Goal: Task Accomplishment & Management: Use online tool/utility

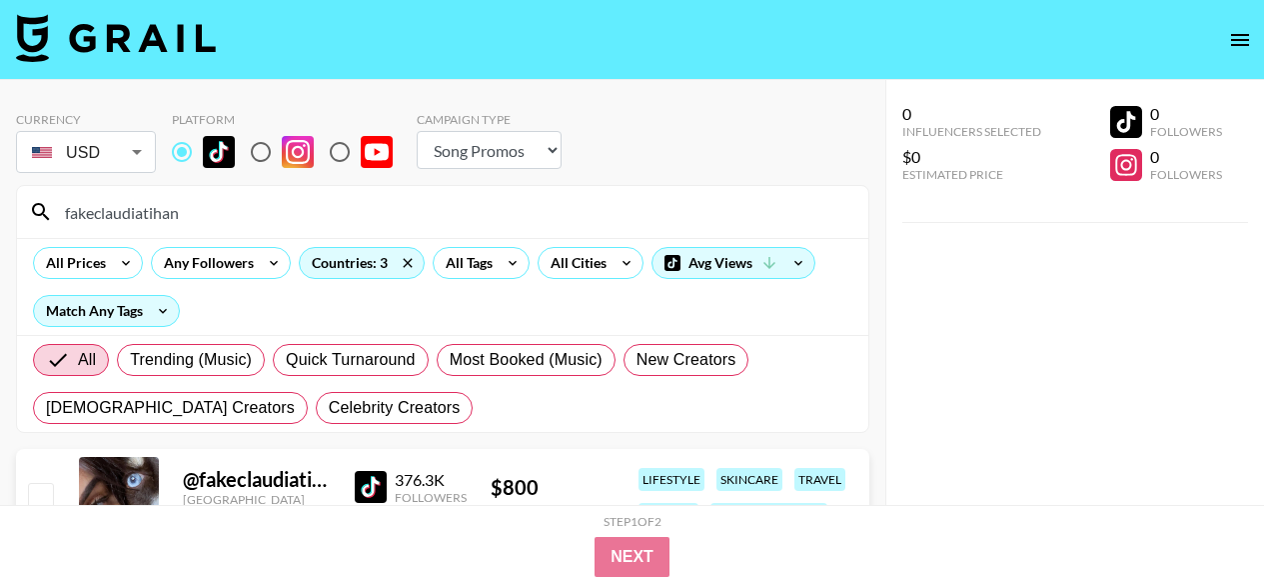
select select "Song"
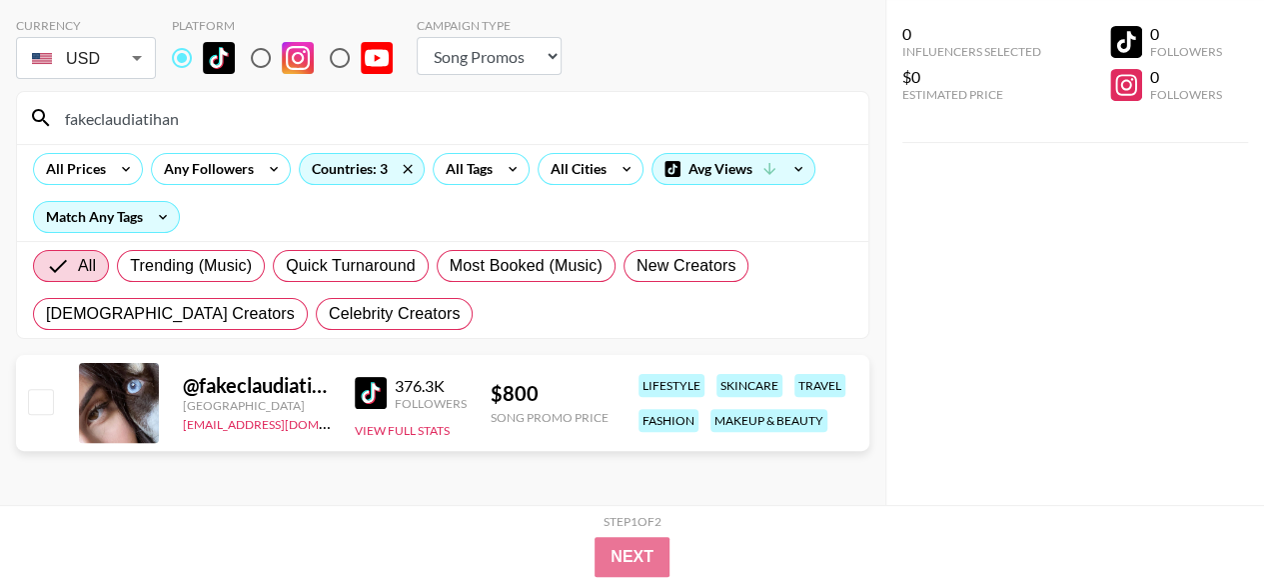
click at [418, 111] on input "fakeclaudiatihan" at bounding box center [454, 118] width 803 height 32
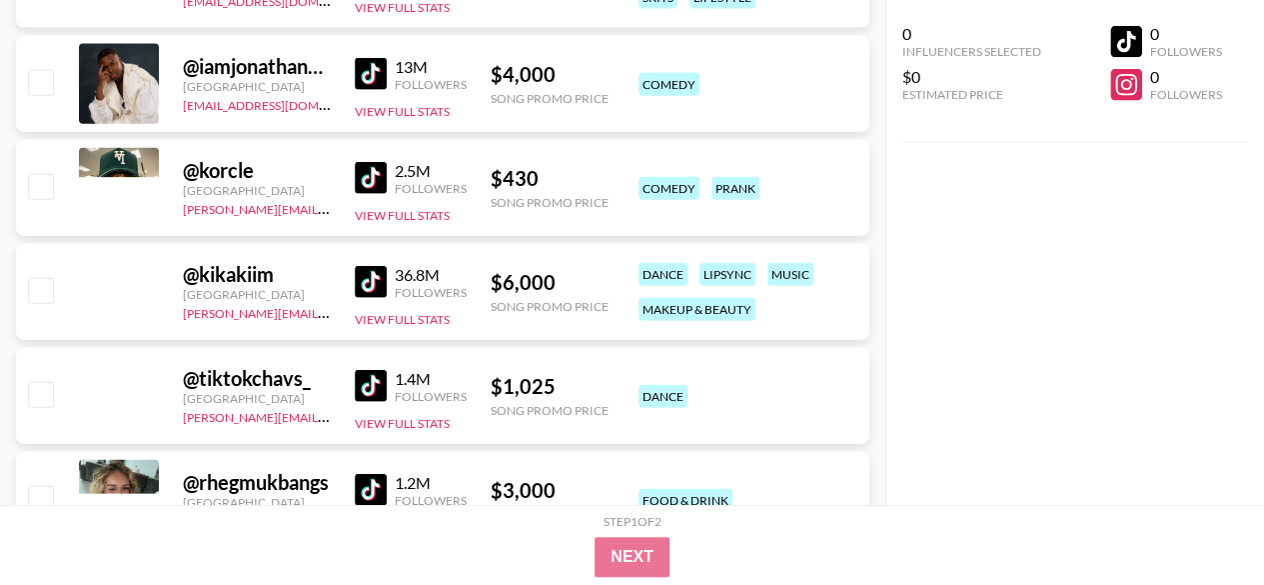
scroll to position [2193, 0]
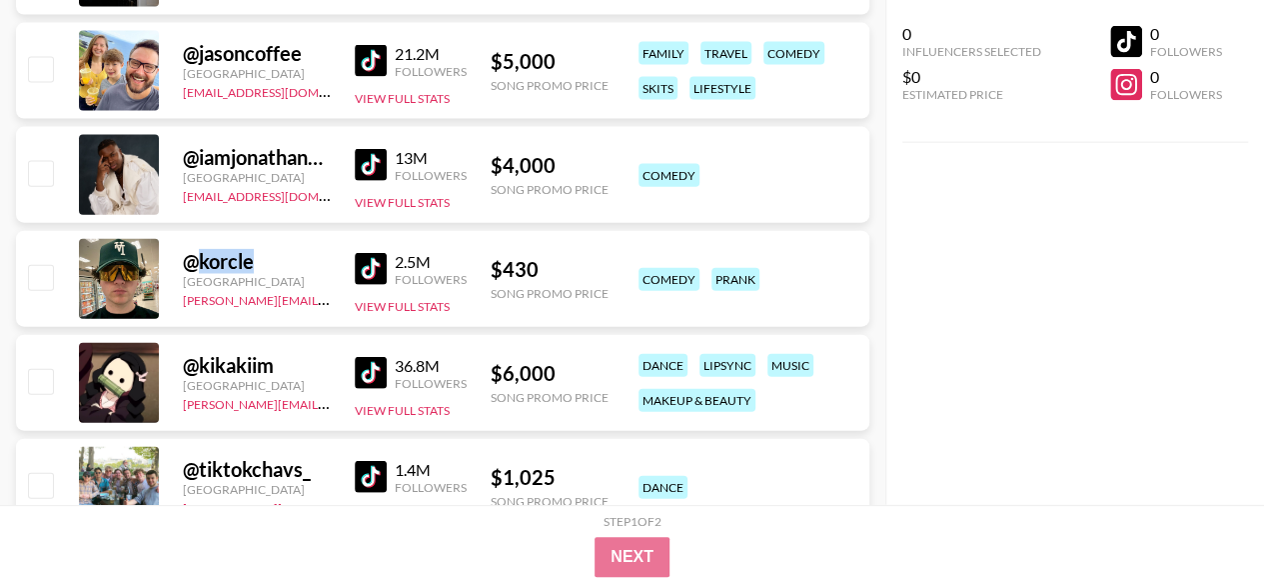
drag, startPoint x: 277, startPoint y: 261, endPoint x: 202, endPoint y: 257, distance: 75.1
click at [202, 257] on div "@ korcle" at bounding box center [257, 261] width 148 height 25
copy div "korcle"
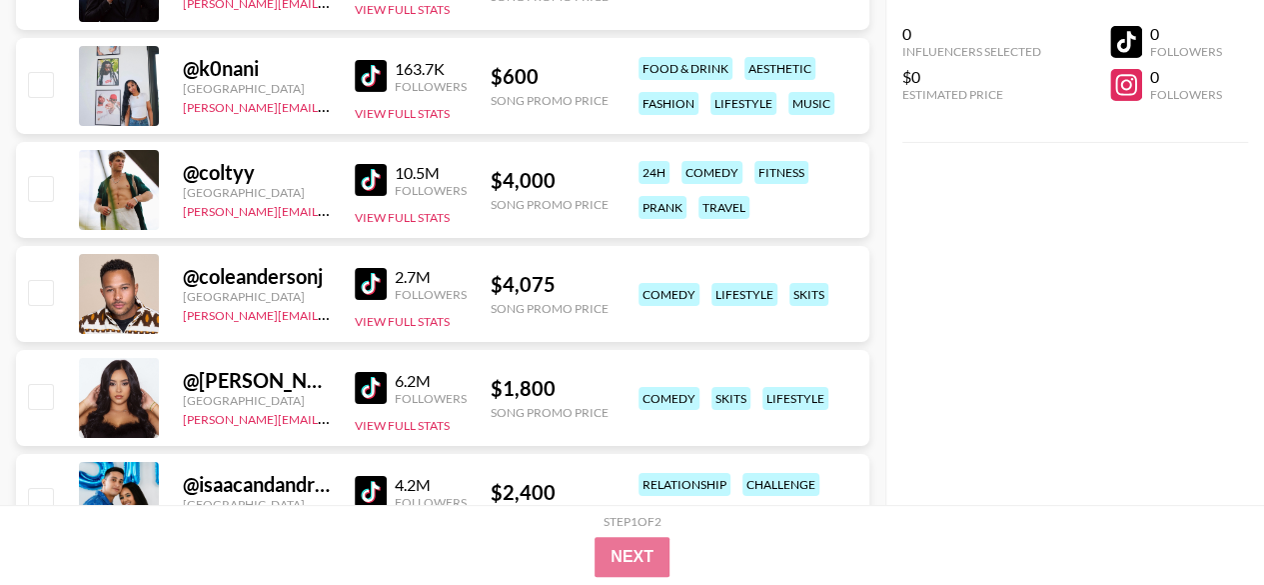
scroll to position [10887, 0]
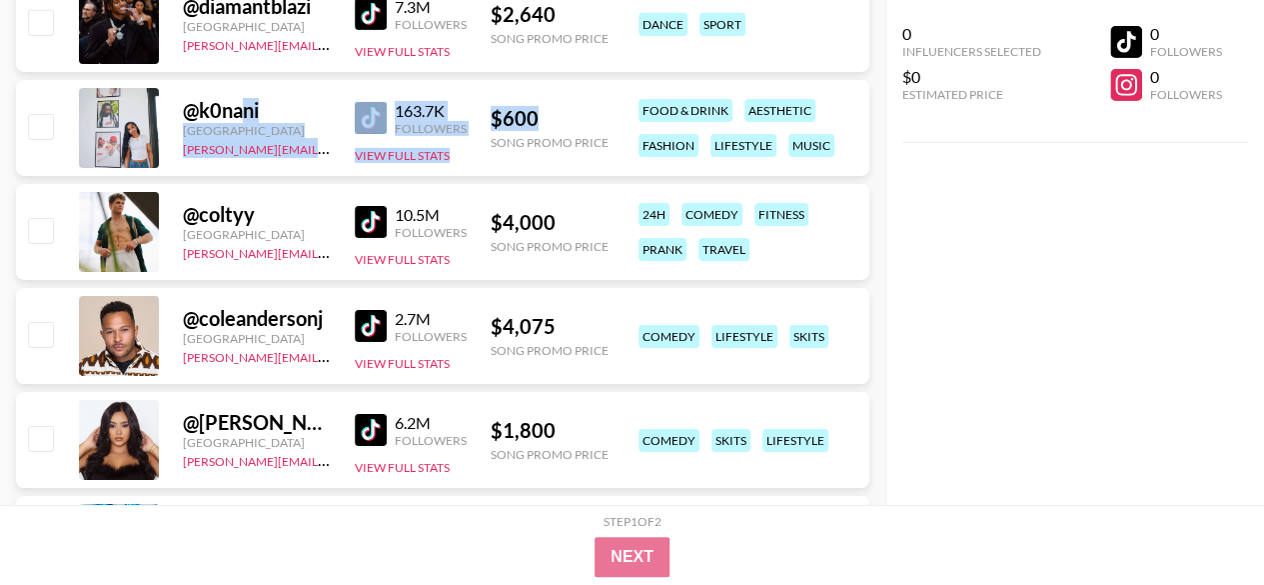
drag, startPoint x: 534, startPoint y: 113, endPoint x: 245, endPoint y: 97, distance: 289.2
click at [245, 97] on div "@ k0nani [GEOGRAPHIC_DATA] [PERSON_NAME][EMAIL_ADDRESS][DOMAIN_NAME] 163.7K Fol…" at bounding box center [442, 128] width 853 height 96
click at [290, 98] on div "@ k0nani" at bounding box center [257, 110] width 148 height 25
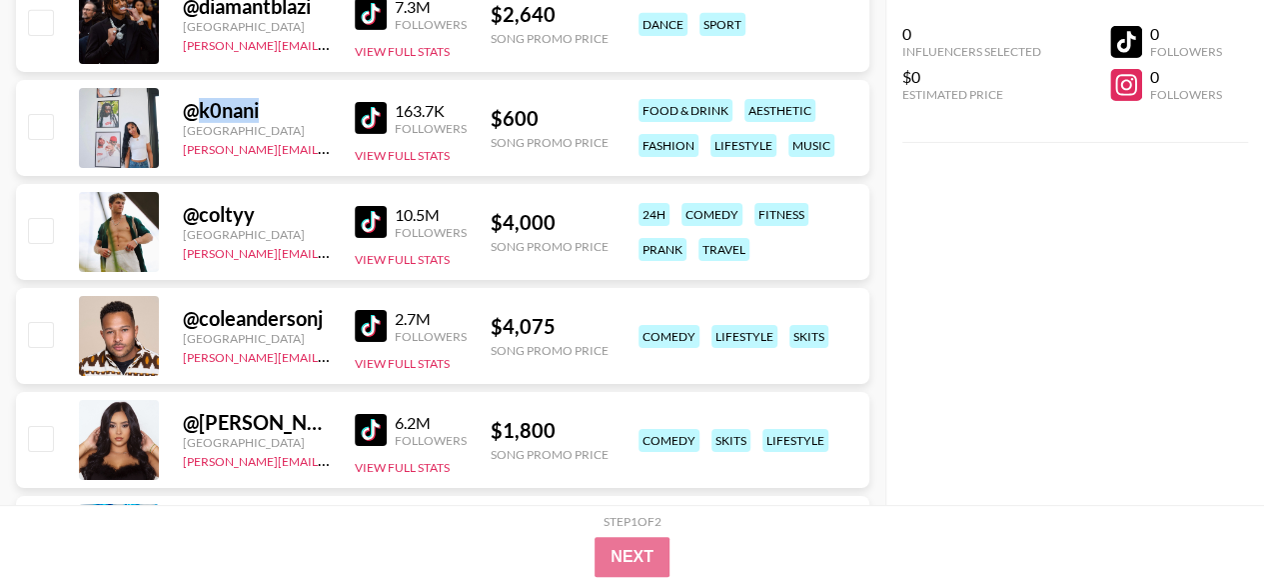
copy div "k0nani"
drag, startPoint x: 286, startPoint y: 101, endPoint x: 202, endPoint y: 108, distance: 84.2
click at [202, 108] on div "@ k0nani" at bounding box center [257, 110] width 148 height 25
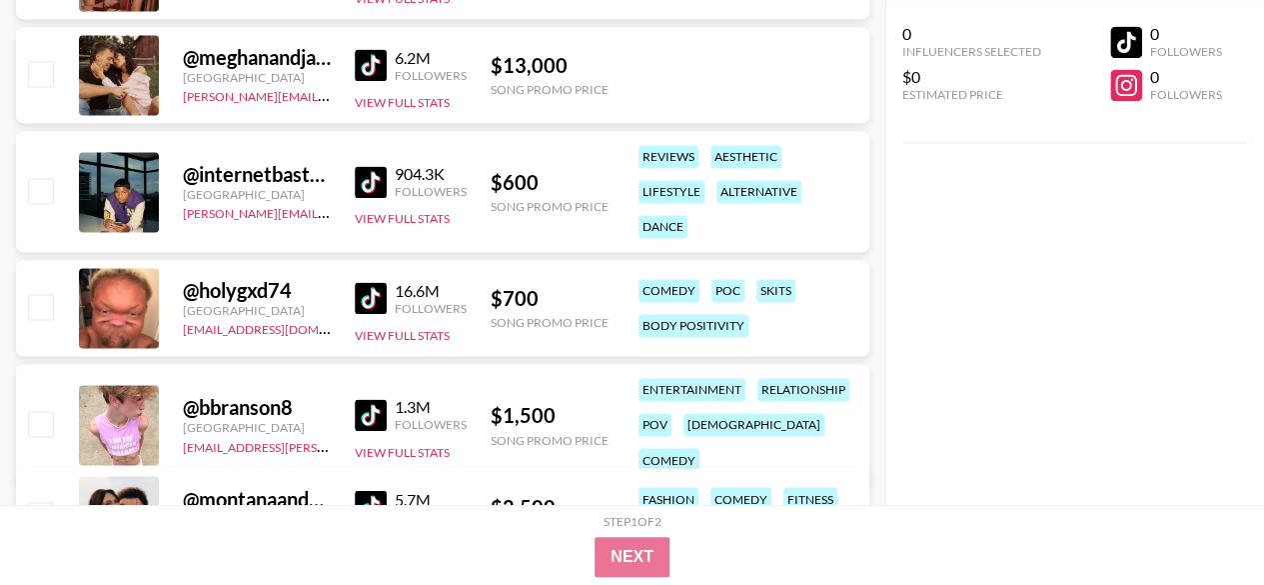
scroll to position [12685, 0]
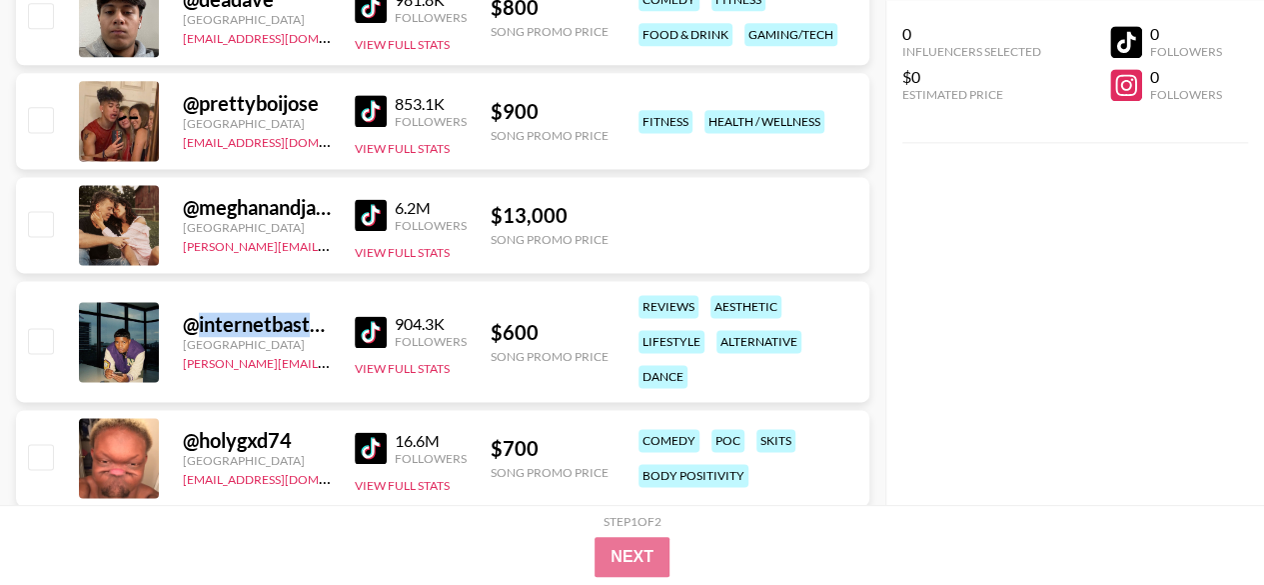
drag, startPoint x: 216, startPoint y: 315, endPoint x: 323, endPoint y: 319, distance: 107.0
click at [323, 319] on div "@ internetbastard" at bounding box center [257, 324] width 148 height 25
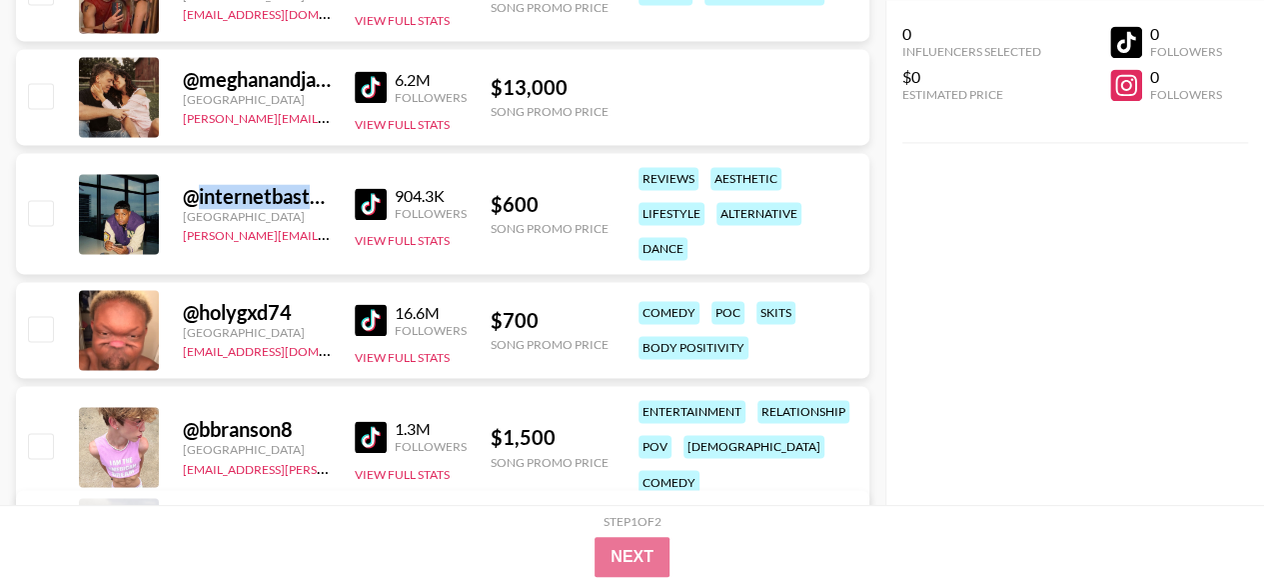
scroll to position [12885, 0]
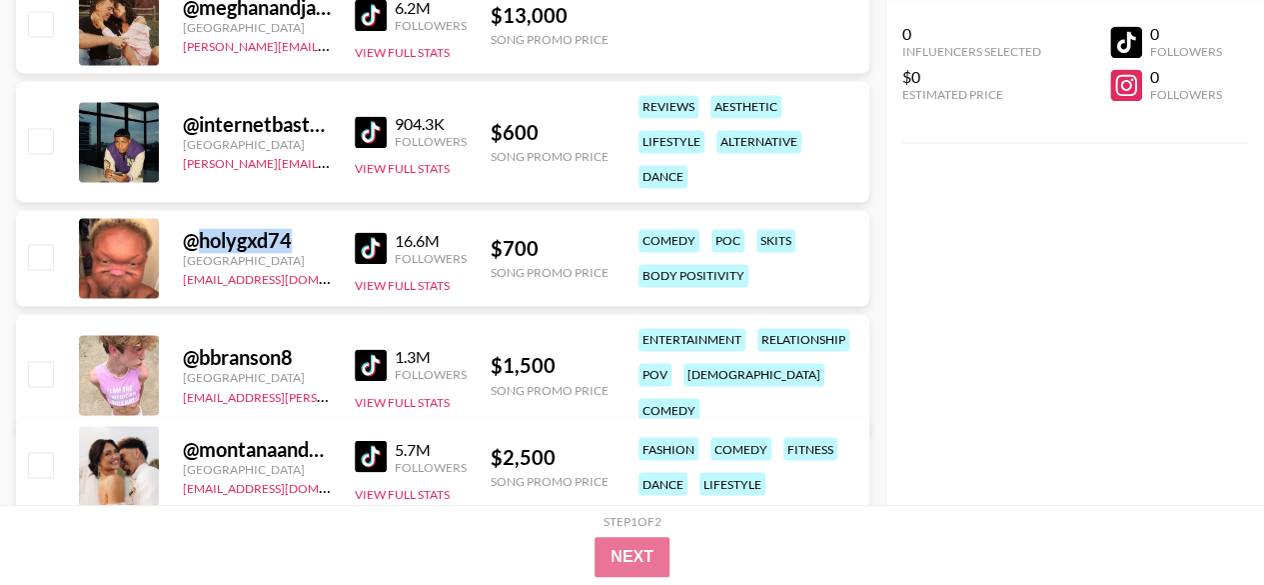
copy div "holygxd74"
drag, startPoint x: 308, startPoint y: 235, endPoint x: 194, endPoint y: 240, distance: 114.0
click at [194, 240] on div "@ holygxd74" at bounding box center [257, 240] width 148 height 25
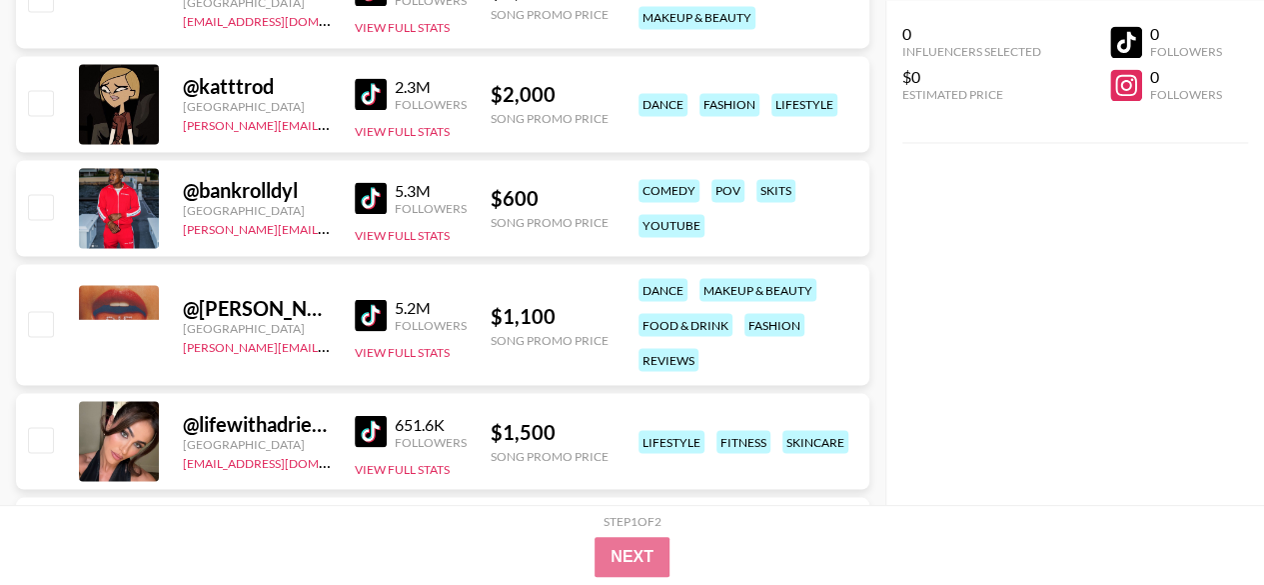
scroll to position [16883, 0]
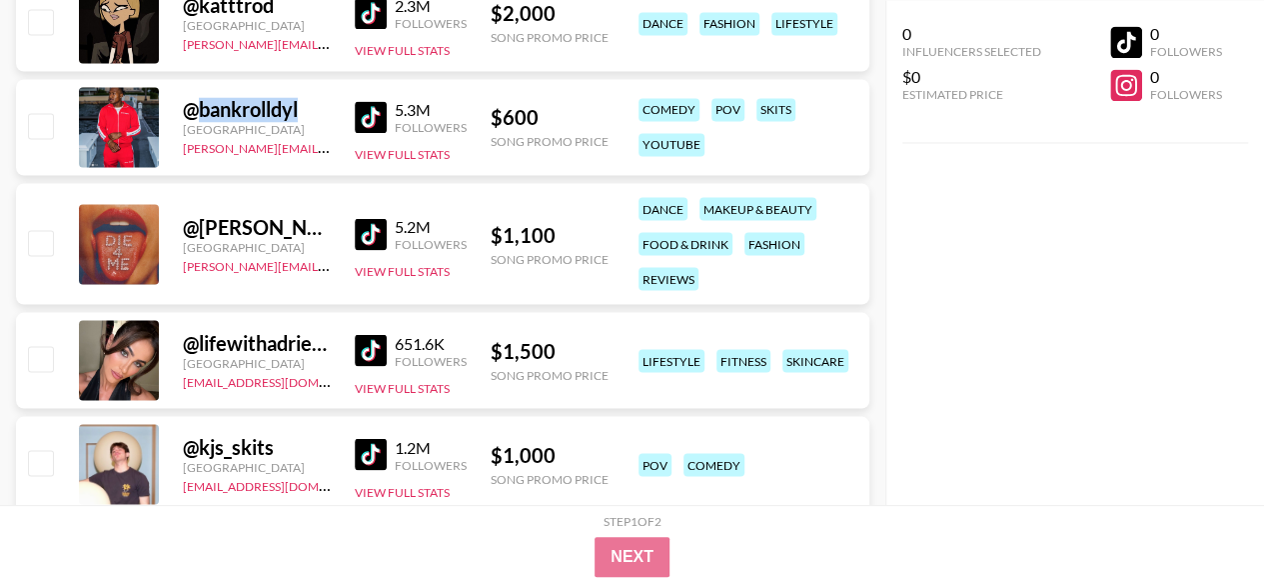
drag, startPoint x: 317, startPoint y: 107, endPoint x: 200, endPoint y: 103, distance: 117.0
click at [200, 103] on div "@ bankrolldyl" at bounding box center [257, 109] width 148 height 25
copy div "bankrolldyl"
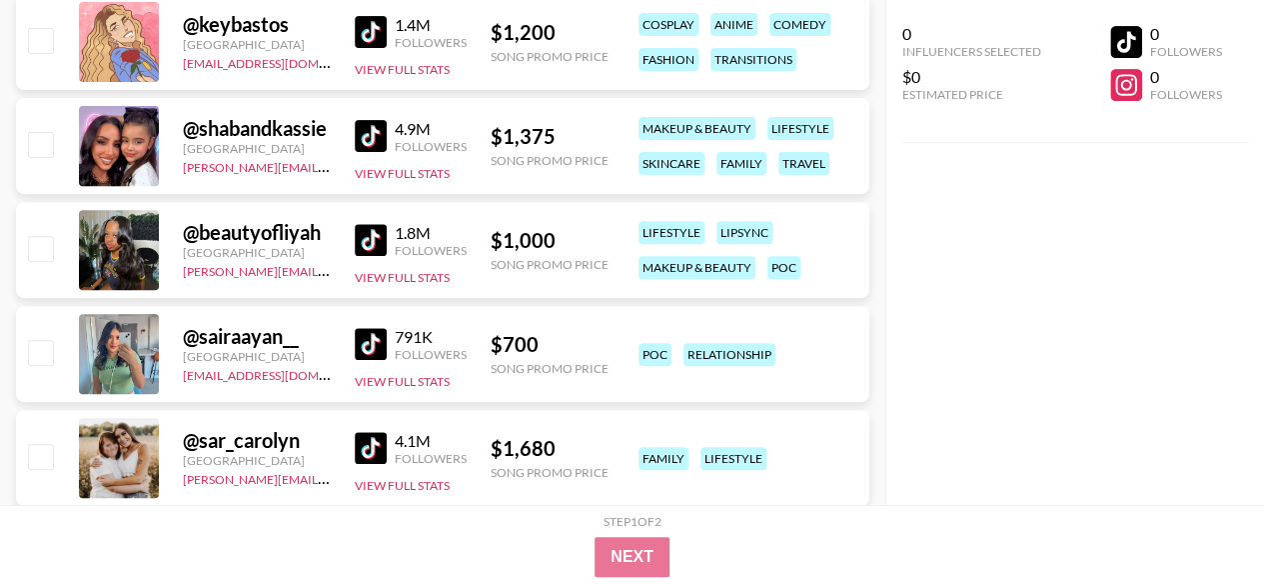
scroll to position [19281, 0]
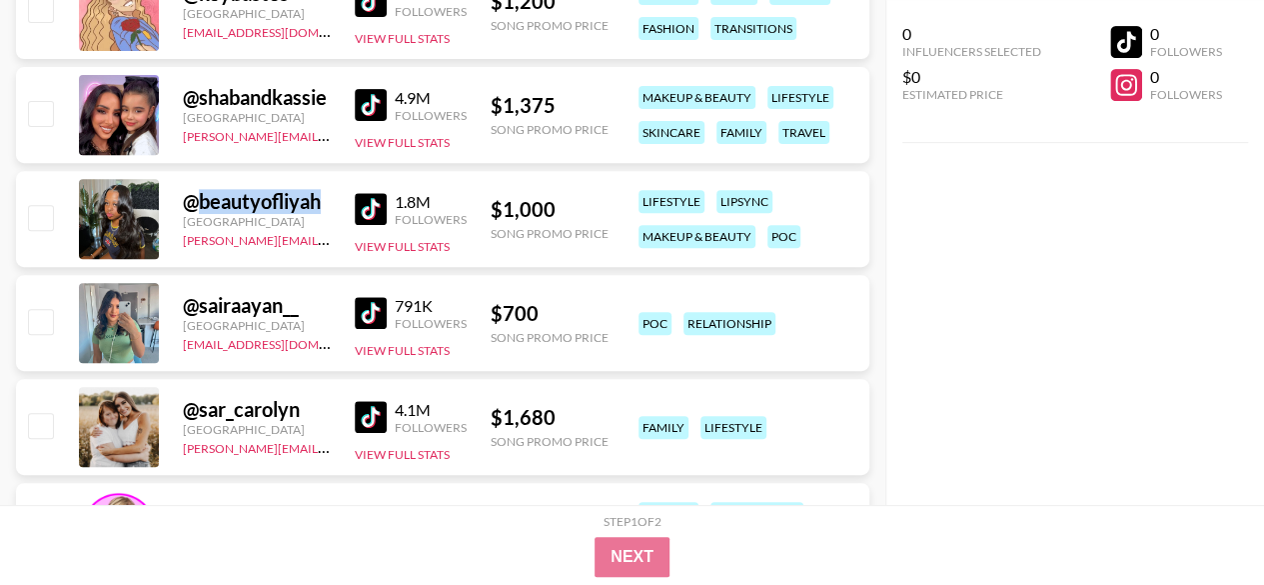
drag, startPoint x: 334, startPoint y: 200, endPoint x: 194, endPoint y: 204, distance: 140.0
click at [194, 204] on div "@ beautyofliyah [GEOGRAPHIC_DATA] [PERSON_NAME][EMAIL_ADDRESS][DOMAIN_NAME] 1.8…" at bounding box center [442, 219] width 853 height 96
copy div "beautyofliyah"
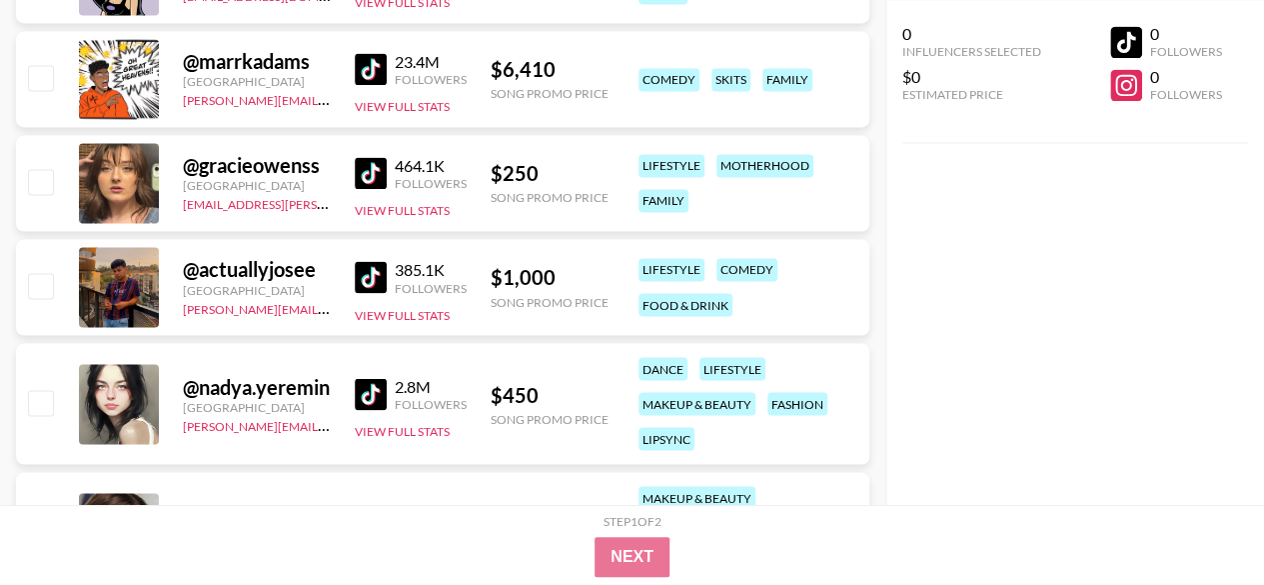
scroll to position [20680, 0]
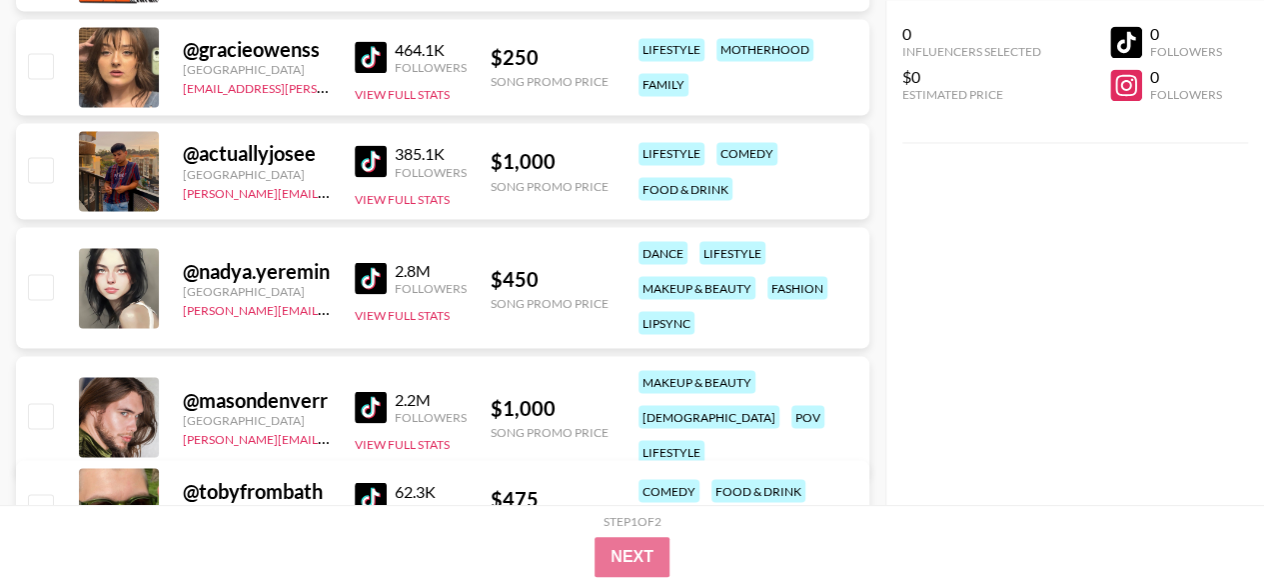
click at [279, 44] on div "@ gracieowenss" at bounding box center [257, 49] width 148 height 25
copy div "gracieowenss"
click at [280, 267] on div "@ nadya.yeremin" at bounding box center [257, 270] width 148 height 25
click at [281, 267] on div "@ nadya.yeremin" at bounding box center [257, 270] width 148 height 25
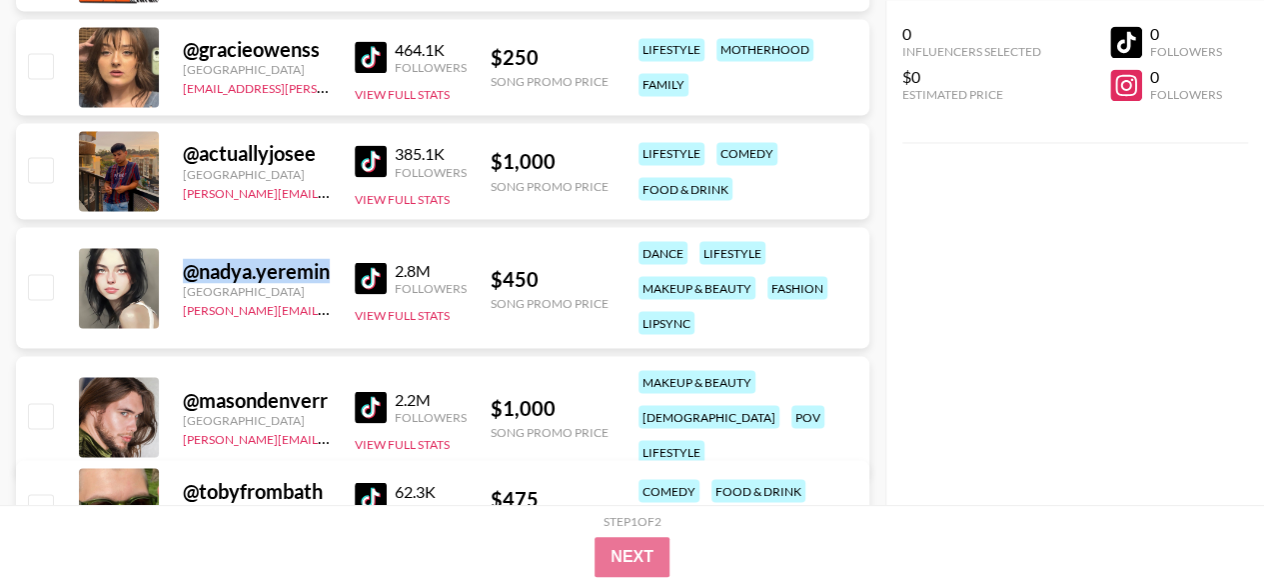
click at [281, 267] on div "@ nadya.yeremin" at bounding box center [257, 270] width 148 height 25
click at [353, 273] on div "@ nadya.yeremin [GEOGRAPHIC_DATA] [PERSON_NAME][EMAIL_ADDRESS][DOMAIN_NAME] 2.8…" at bounding box center [442, 287] width 853 height 121
drag, startPoint x: 325, startPoint y: 272, endPoint x: 274, endPoint y: 271, distance: 51.0
click at [274, 271] on div "@ nadya.yeremin [GEOGRAPHIC_DATA] [PERSON_NAME][EMAIL_ADDRESS][DOMAIN_NAME] 2.8…" at bounding box center [442, 287] width 853 height 121
click at [304, 269] on div "@ nadya.yeremin" at bounding box center [257, 270] width 148 height 25
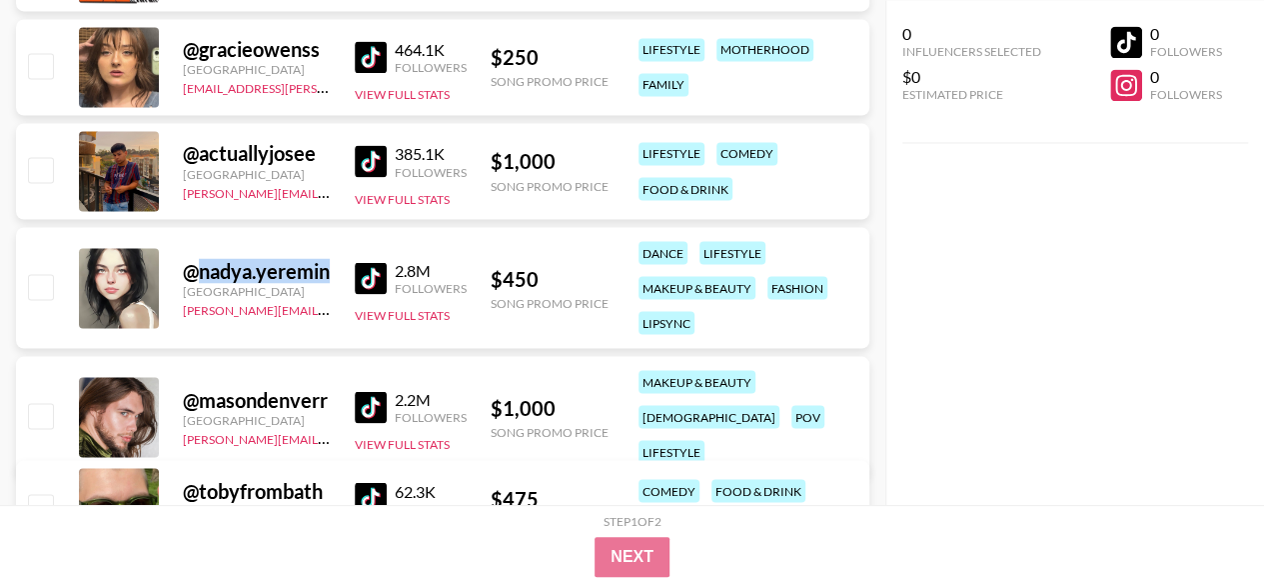
drag, startPoint x: 328, startPoint y: 267, endPoint x: 194, endPoint y: 267, distance: 133.9
click at [194, 267] on div "@ nadya.yeremin" at bounding box center [257, 270] width 148 height 25
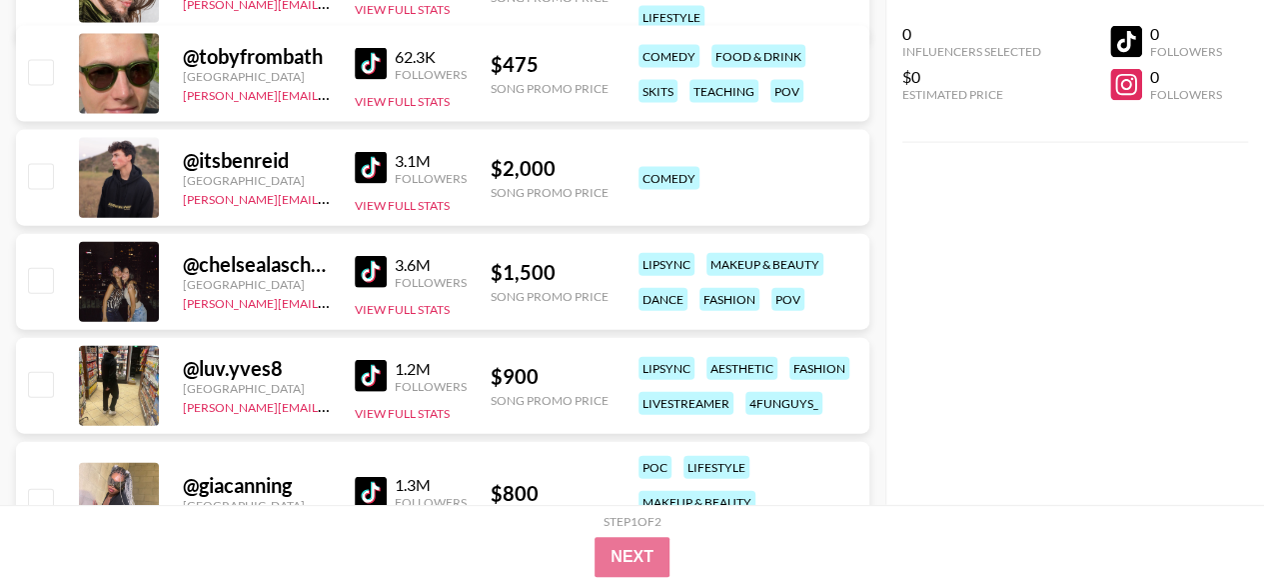
scroll to position [21180, 0]
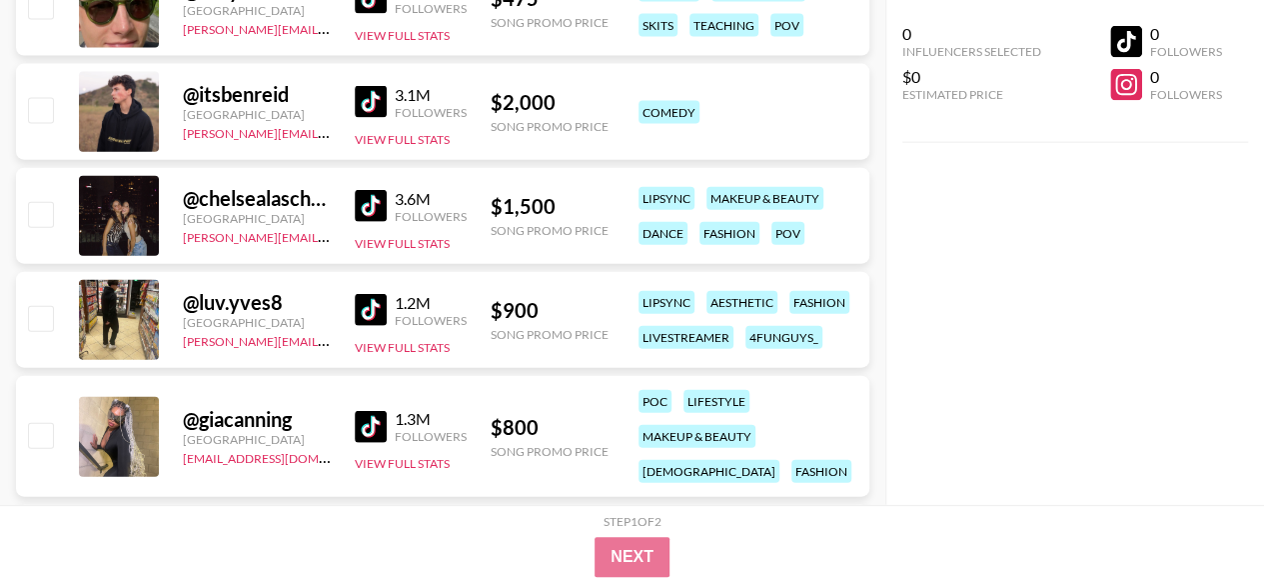
click at [289, 189] on div "@ chelsealascher1" at bounding box center [257, 198] width 148 height 25
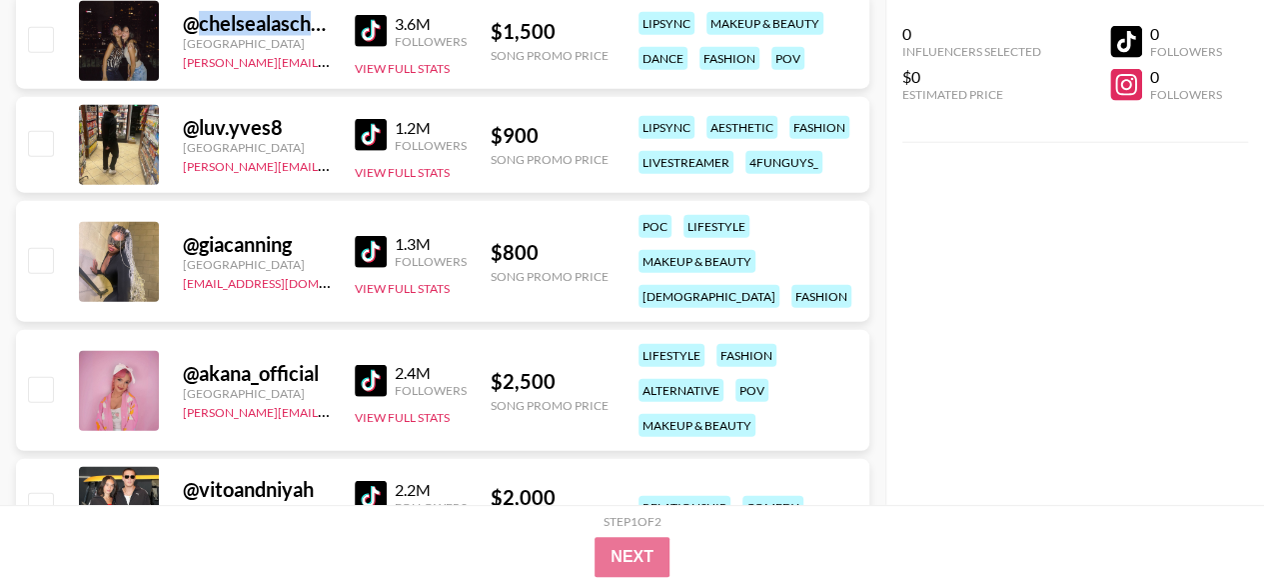
scroll to position [21380, 0]
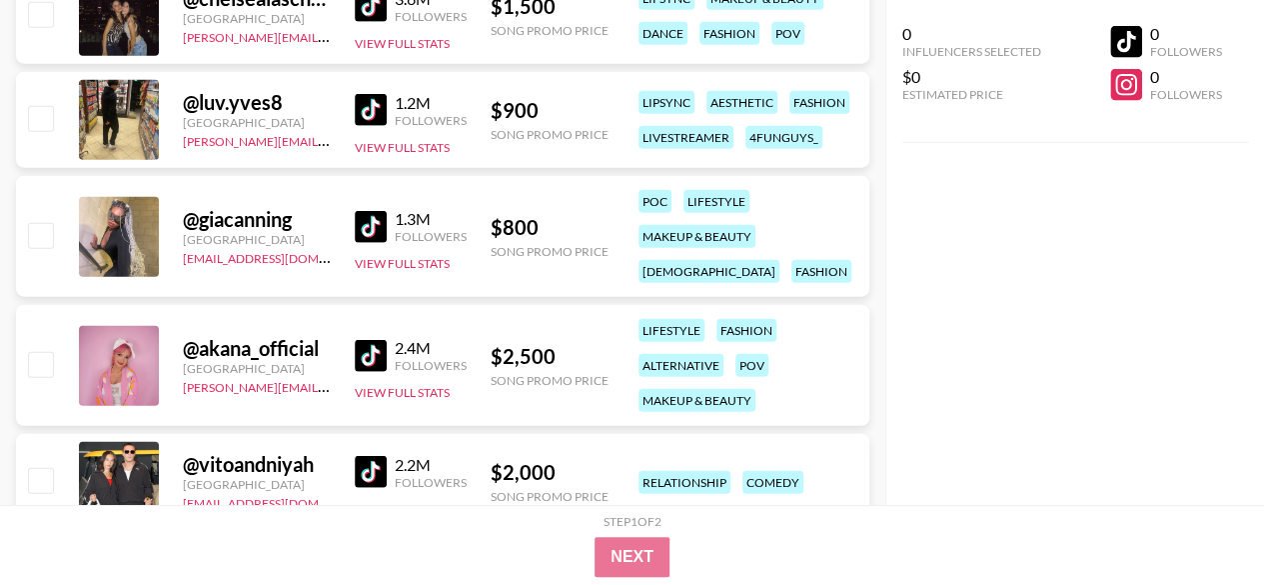
click at [264, 219] on div "@ giacanning" at bounding box center [257, 219] width 148 height 25
copy div "giacanning"
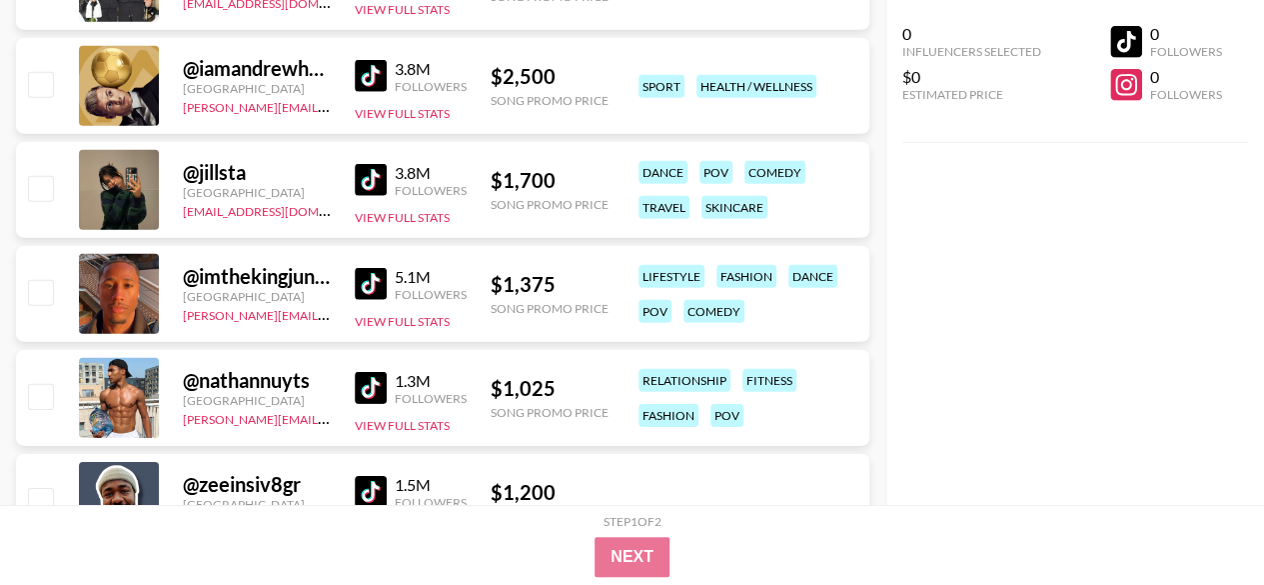
scroll to position [22179, 0]
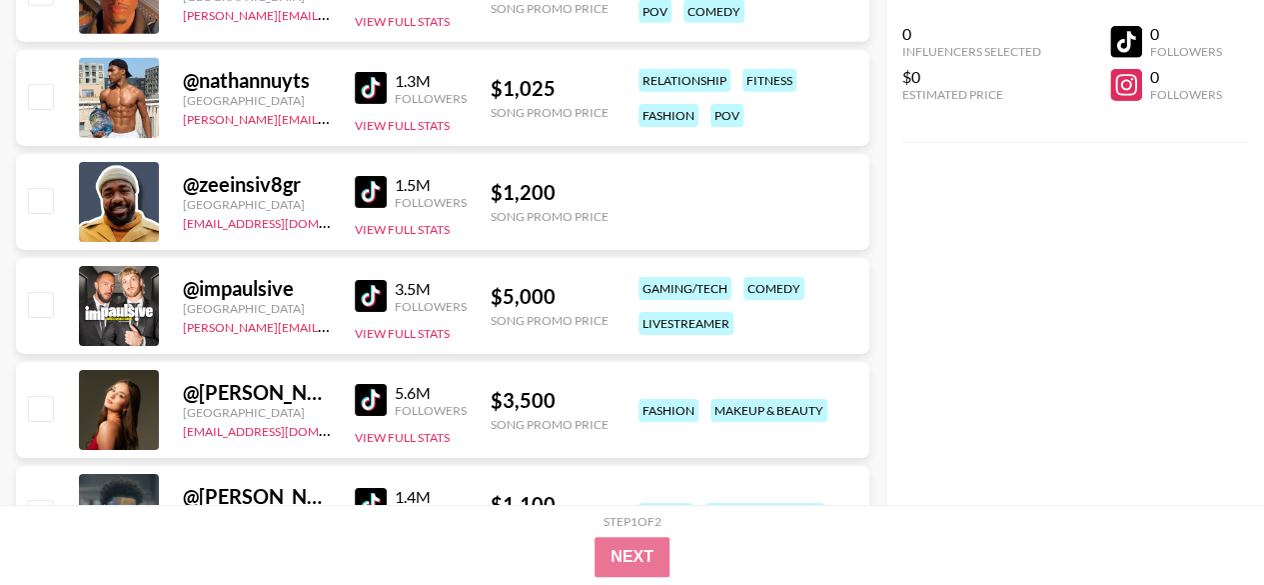
click at [240, 71] on div "@ nathannuyts" at bounding box center [257, 80] width 148 height 25
copy div "nathannuyts"
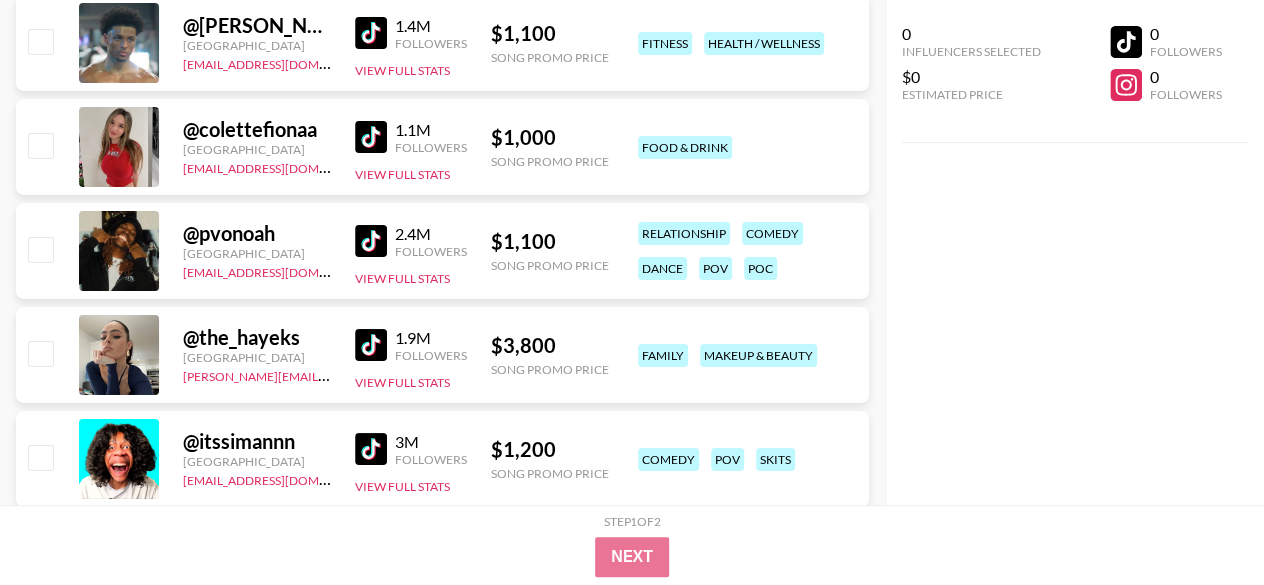
scroll to position [22679, 0]
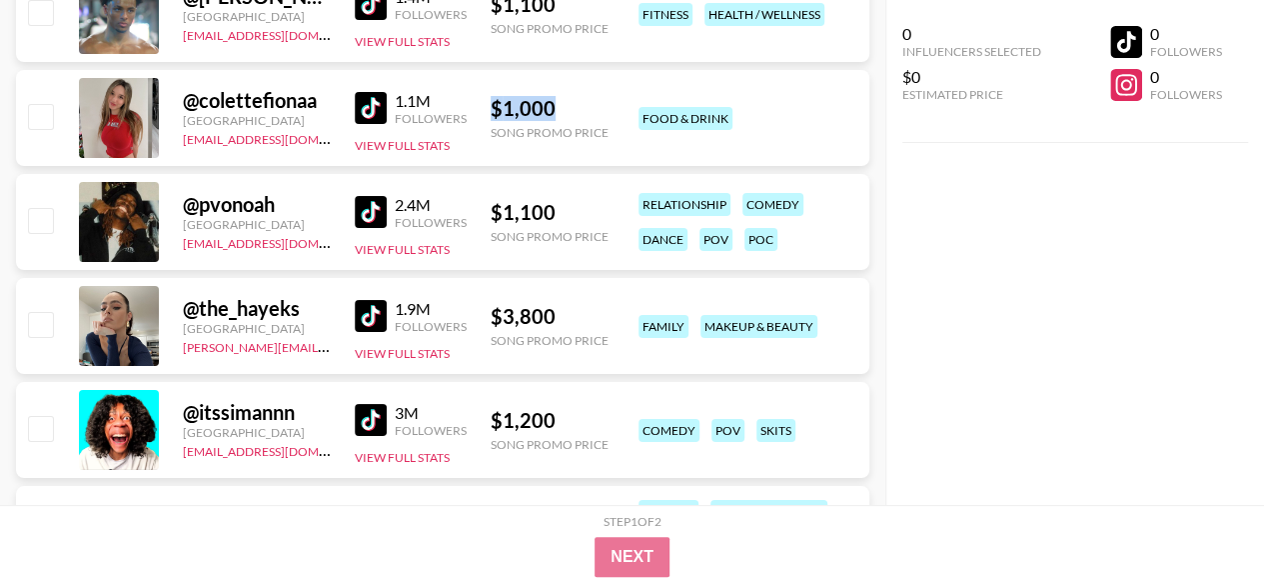
drag, startPoint x: 489, startPoint y: 112, endPoint x: 586, endPoint y: 113, distance: 96.9
click at [585, 113] on div "@ colettefionaa [GEOGRAPHIC_DATA] [EMAIL_ADDRESS][DOMAIN_NAME] 1.1M Followers V…" at bounding box center [442, 118] width 853 height 96
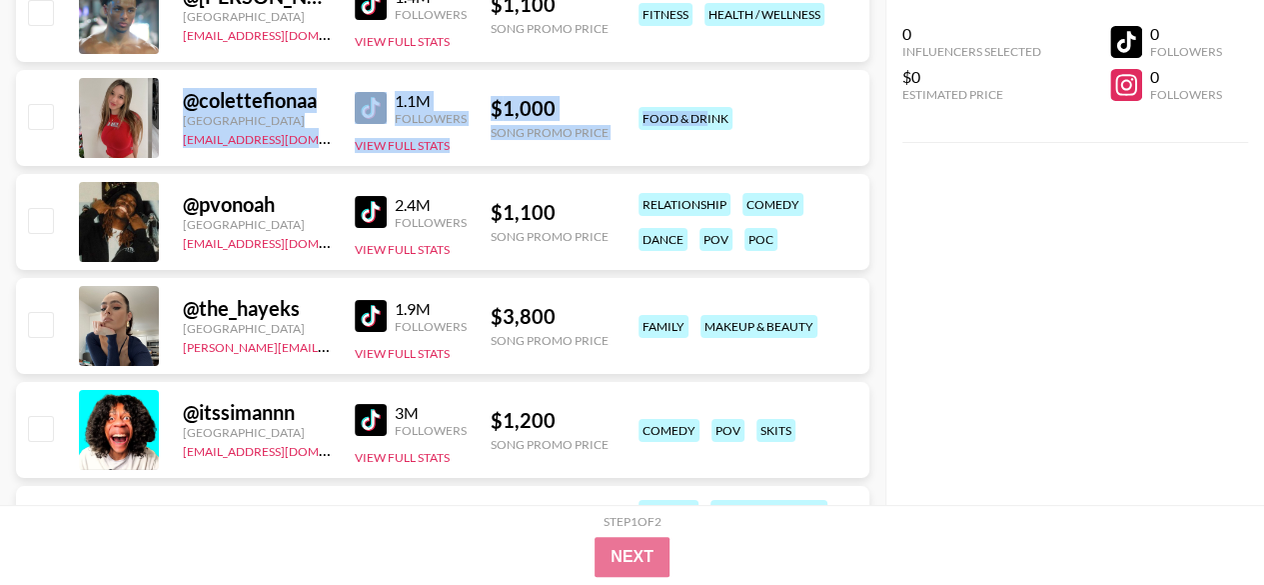
drag, startPoint x: 205, startPoint y: 93, endPoint x: 708, endPoint y: 122, distance: 503.5
click at [708, 123] on div "@ colettefionaa [GEOGRAPHIC_DATA] [EMAIL_ADDRESS][DOMAIN_NAME] 1.1M Followers V…" at bounding box center [442, 118] width 853 height 96
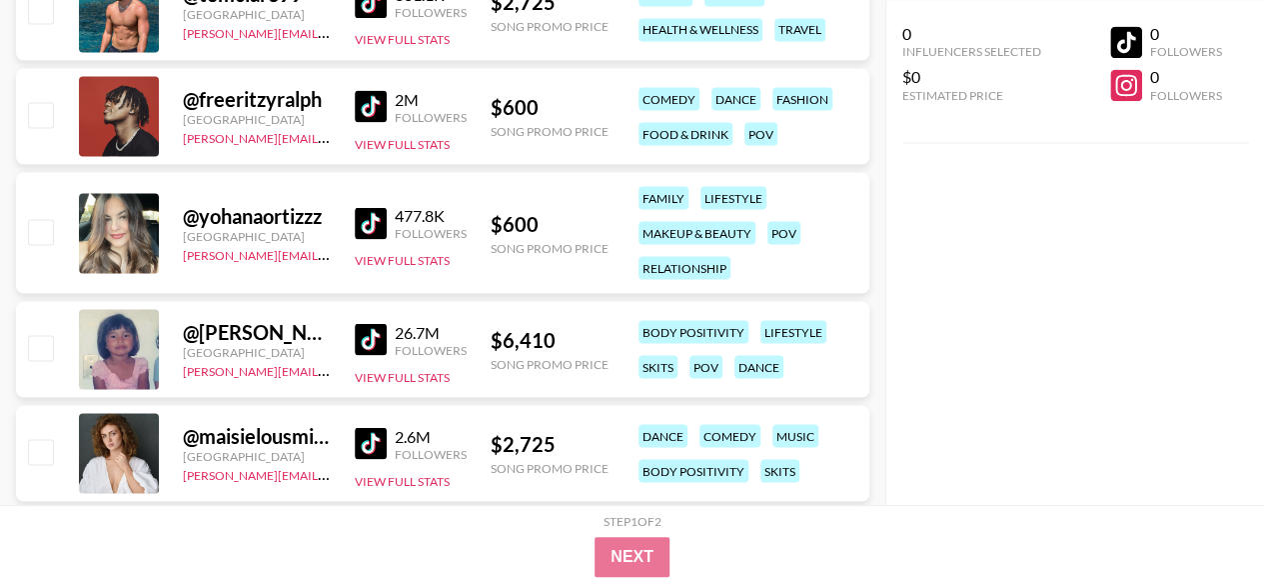
scroll to position [24578, 0]
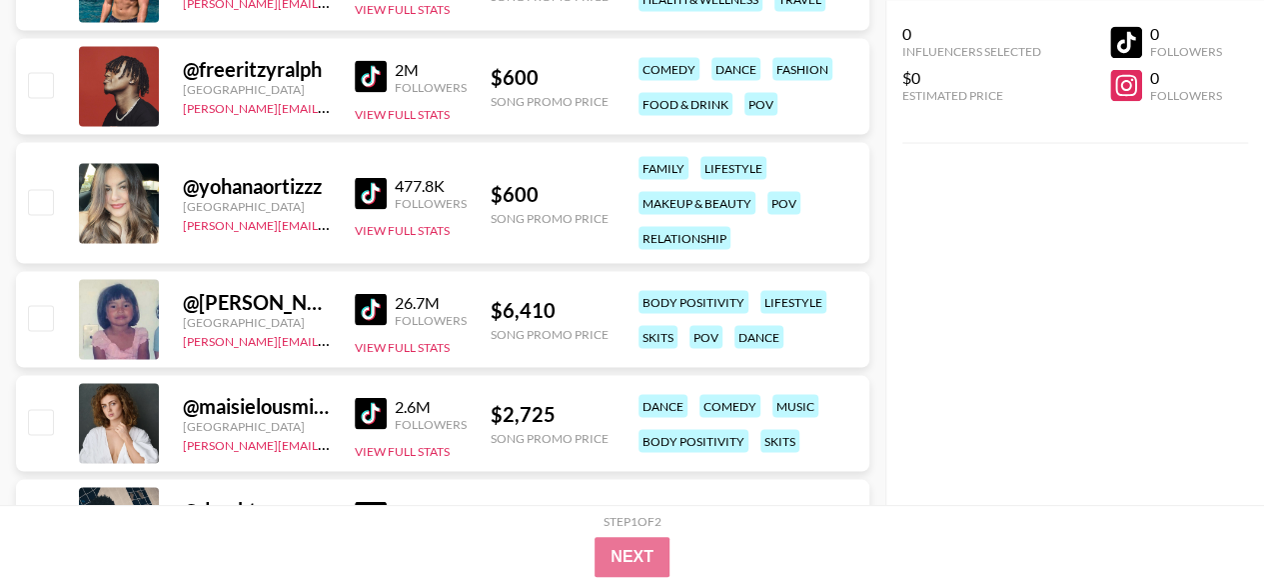
click at [260, 185] on div "@ yohanaortizzz" at bounding box center [257, 185] width 148 height 25
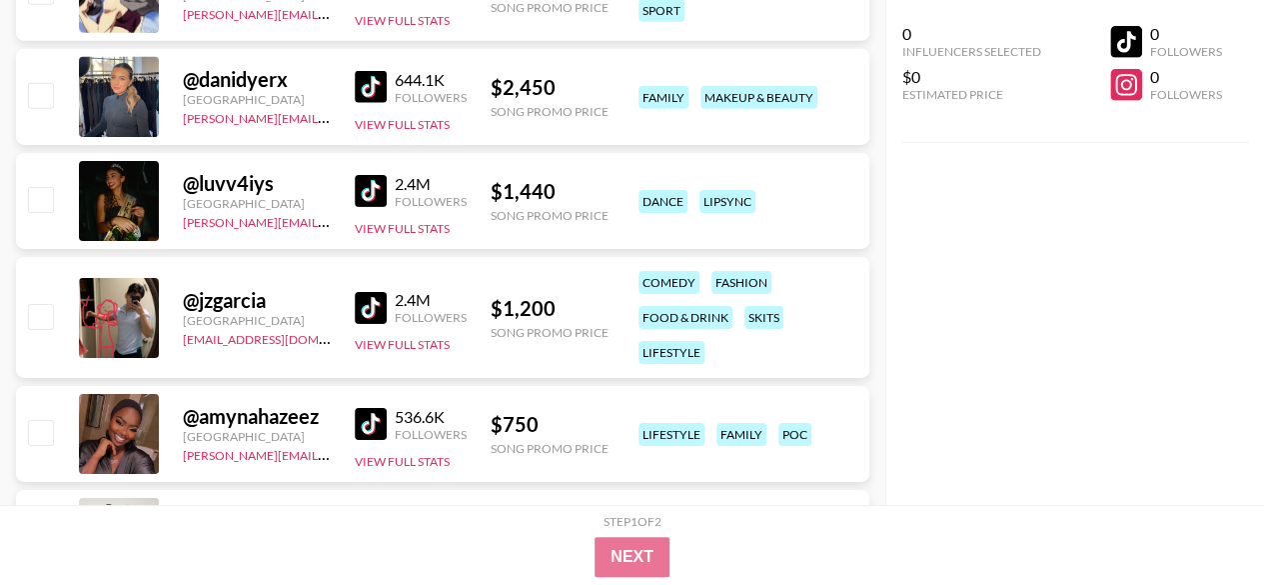
scroll to position [26176, 0]
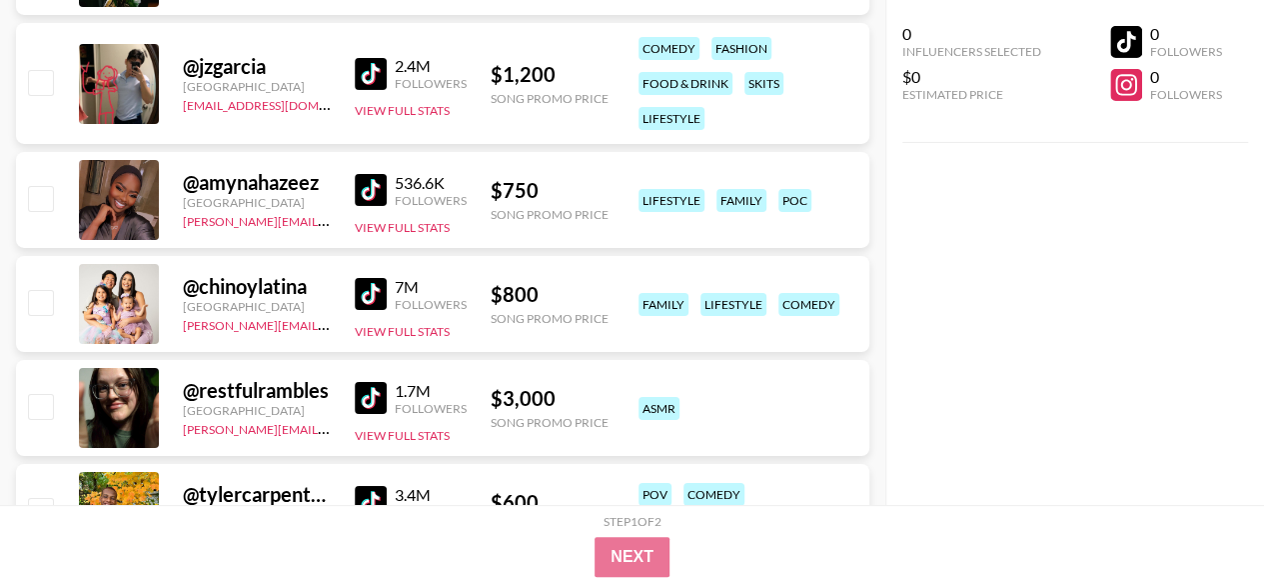
click at [278, 178] on div "@ amynahazeez" at bounding box center [257, 182] width 148 height 25
click at [277, 177] on div "@ amynahazeez" at bounding box center [257, 182] width 148 height 25
copy div "amynahazeez"
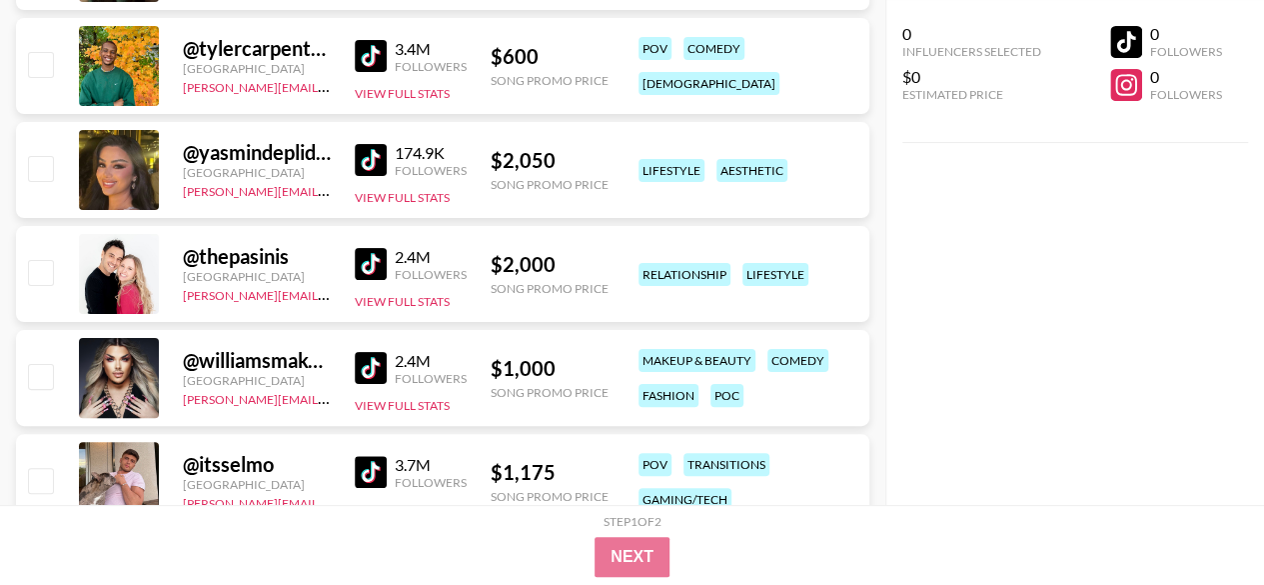
scroll to position [26676, 0]
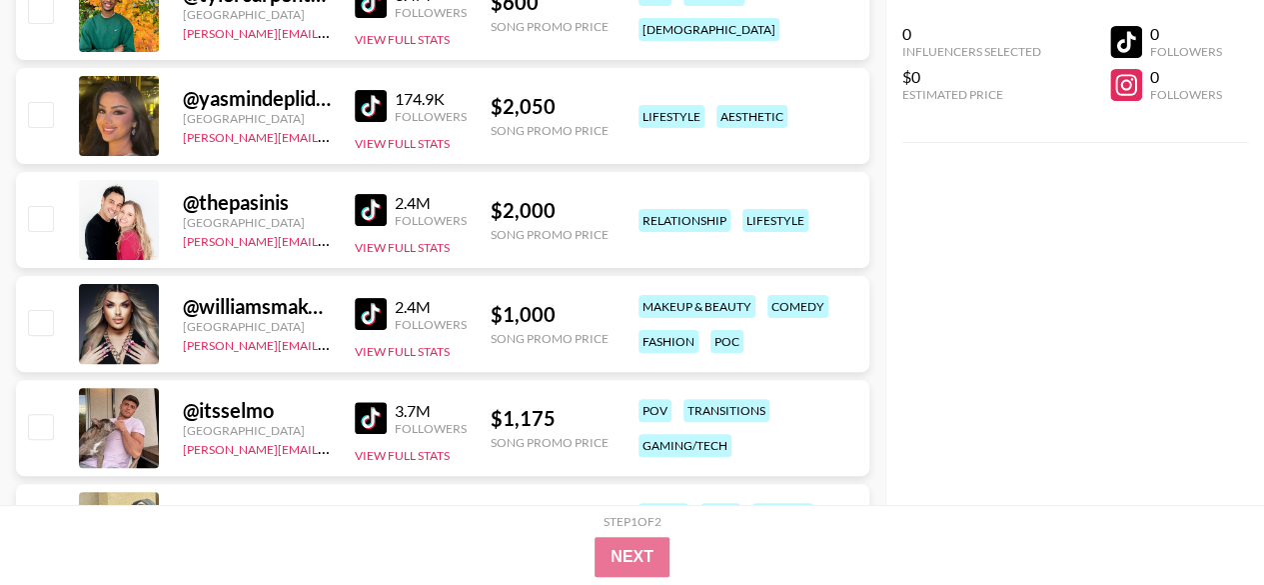
click at [277, 97] on div "@ yasmindeplidge" at bounding box center [257, 98] width 148 height 25
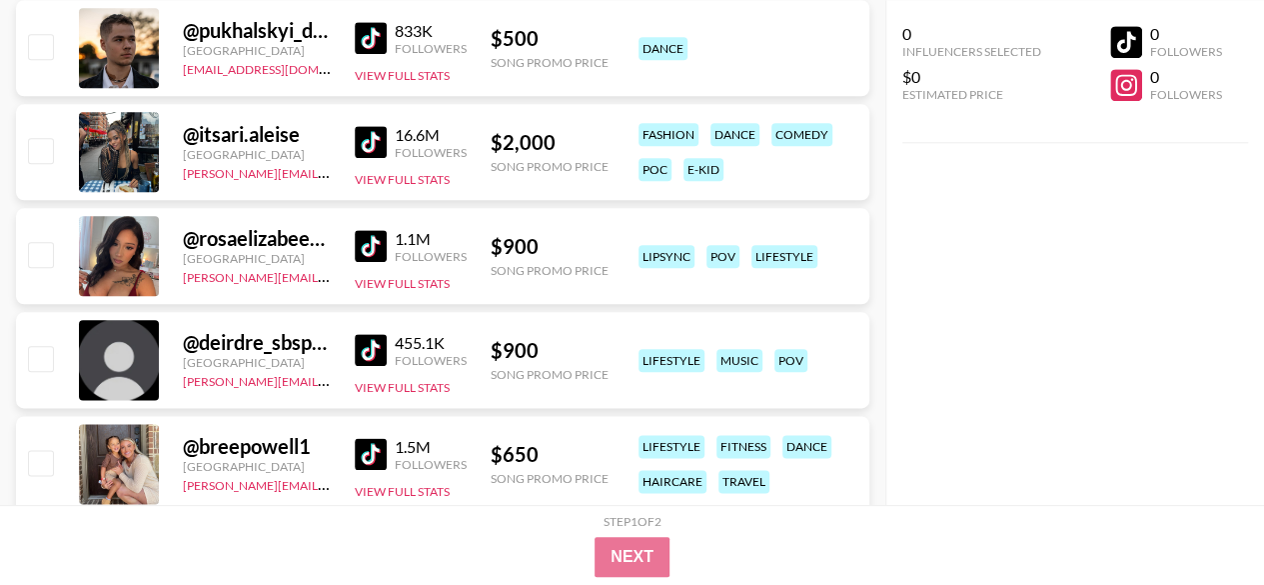
scroll to position [27576, 0]
click at [263, 133] on div "@ itsari.aleise" at bounding box center [257, 134] width 148 height 25
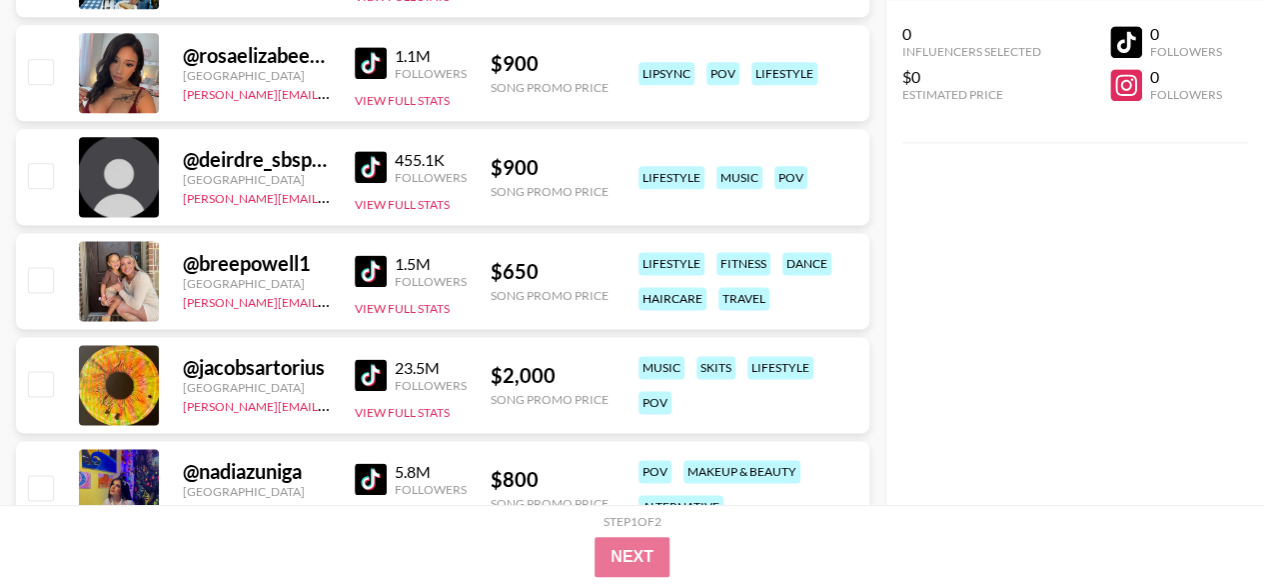
scroll to position [27775, 0]
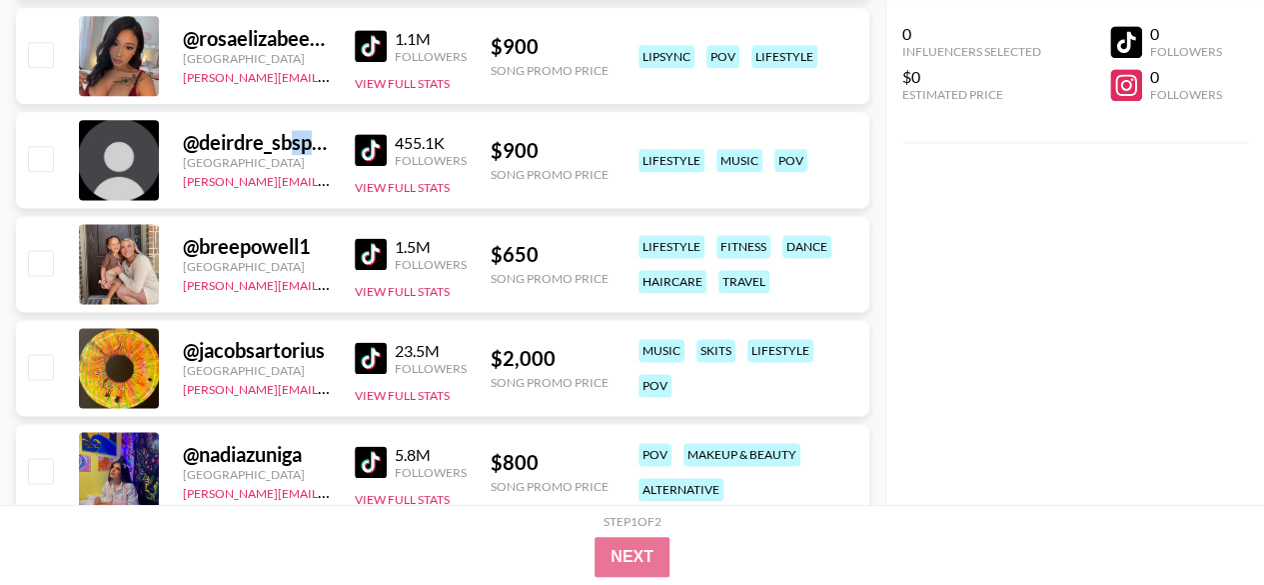
drag, startPoint x: 309, startPoint y: 131, endPoint x: 368, endPoint y: 143, distance: 60.2
click at [342, 139] on div "@ deirdre_sbspam [GEOGRAPHIC_DATA] [PERSON_NAME][EMAIL_ADDRESS][DOMAIN_NAME] 45…" at bounding box center [442, 160] width 853 height 96
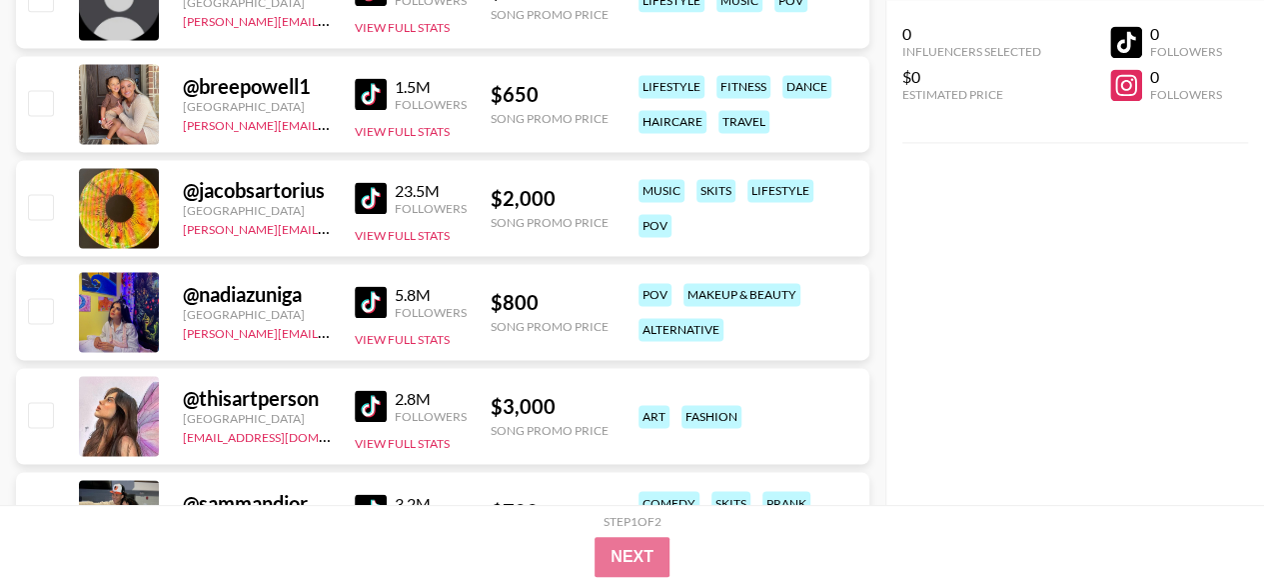
scroll to position [27975, 0]
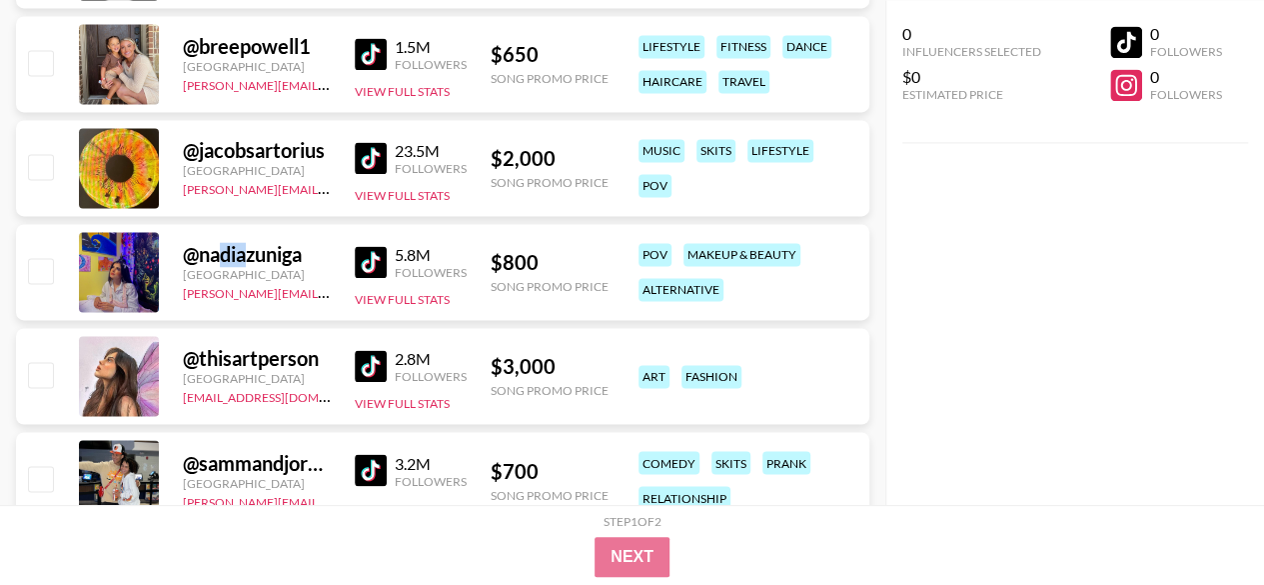
drag, startPoint x: 232, startPoint y: 241, endPoint x: 307, endPoint y: 248, distance: 75.3
click at [295, 245] on div "@ nadiazuniga" at bounding box center [257, 254] width 148 height 25
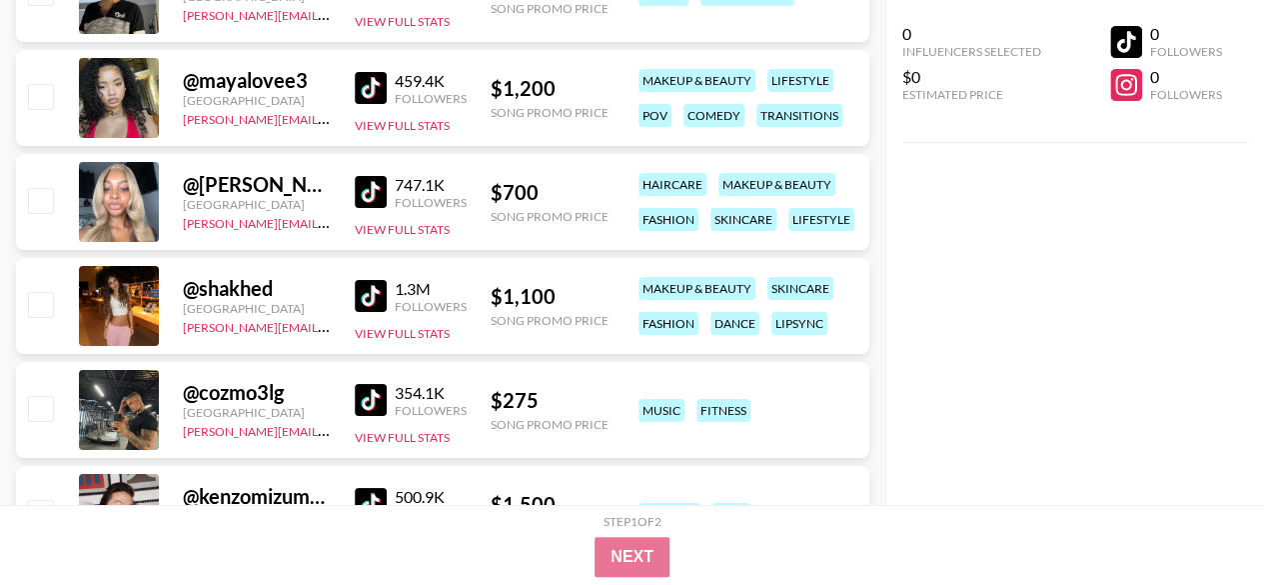
scroll to position [30274, 0]
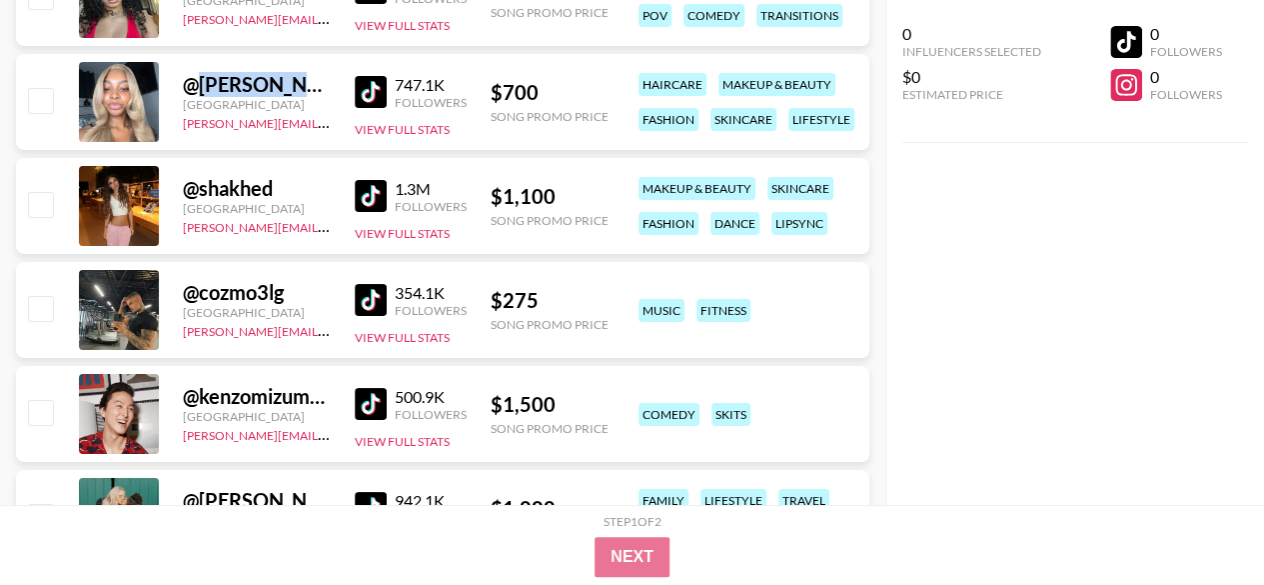
copy div "[PERSON_NAME].tiara1"
drag, startPoint x: 201, startPoint y: 81, endPoint x: 316, endPoint y: 83, distance: 114.9
click at [316, 83] on div "@ jada.tiara1" at bounding box center [257, 84] width 148 height 25
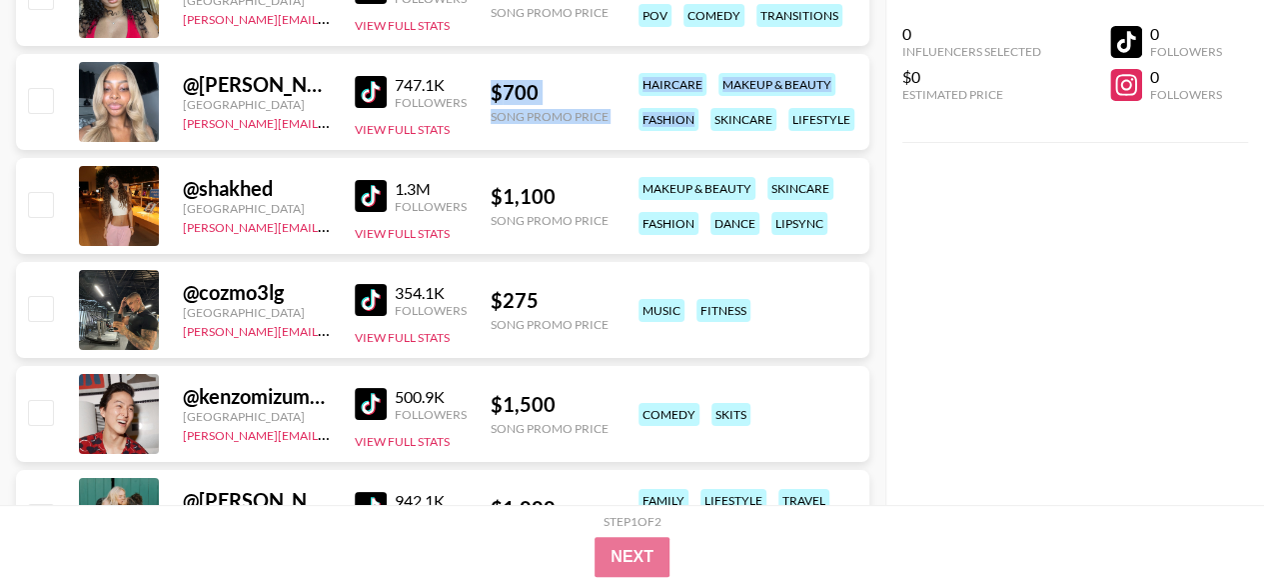
drag, startPoint x: 562, startPoint y: 93, endPoint x: 668, endPoint y: 89, distance: 106.0
click at [708, 113] on div "@ jada.tiara1 [GEOGRAPHIC_DATA] [PERSON_NAME][EMAIL_ADDRESS][DOMAIN_NAME] 747.1…" at bounding box center [442, 102] width 853 height 96
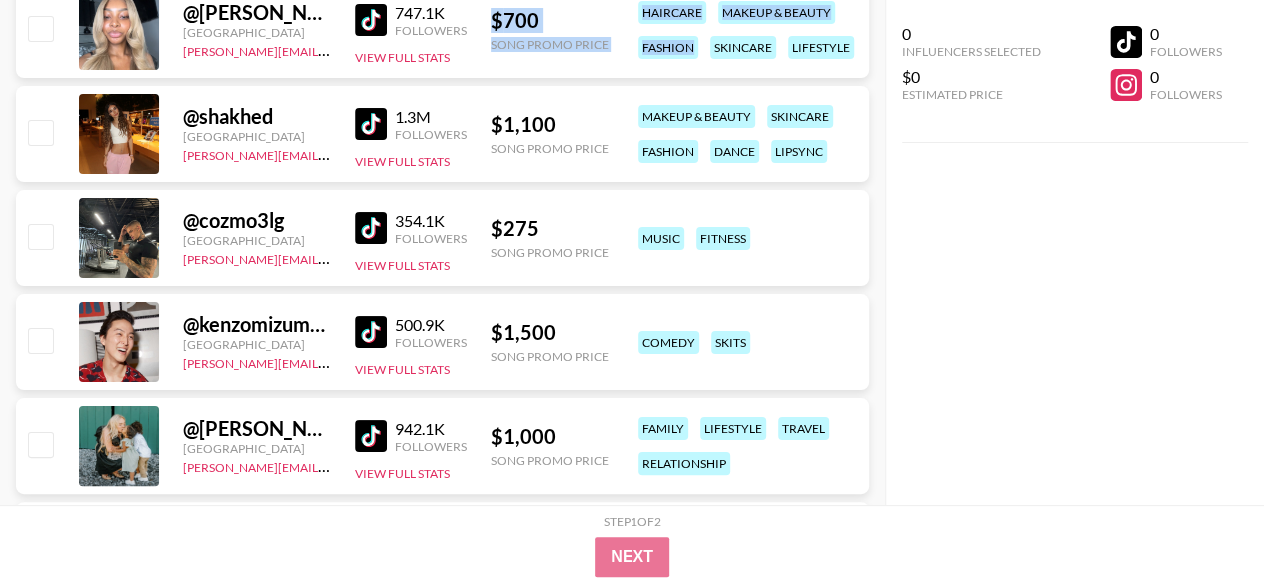
scroll to position [30374, 0]
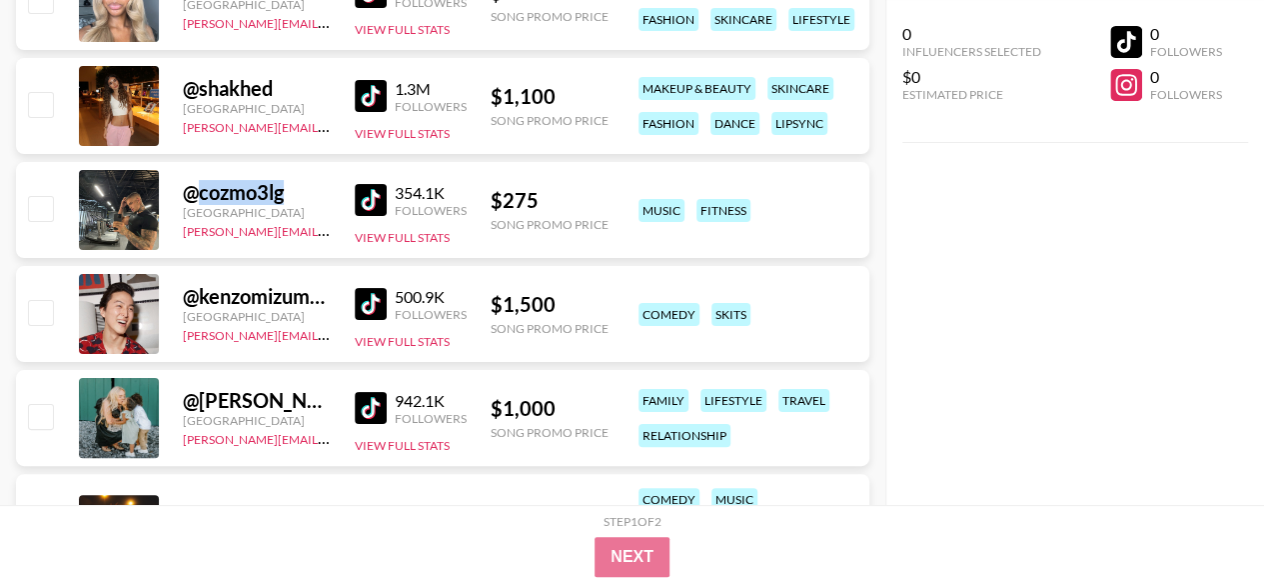
drag, startPoint x: 302, startPoint y: 190, endPoint x: 201, endPoint y: 197, distance: 101.2
click at [201, 197] on div "@ cozmo3lg" at bounding box center [257, 192] width 148 height 25
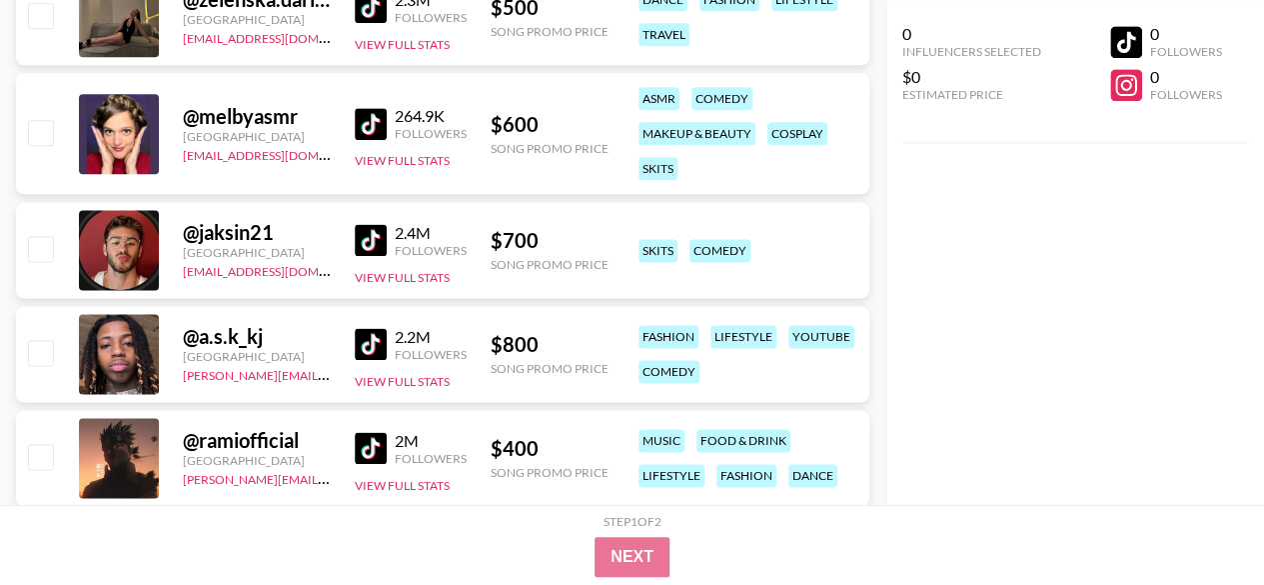
scroll to position [31673, 0]
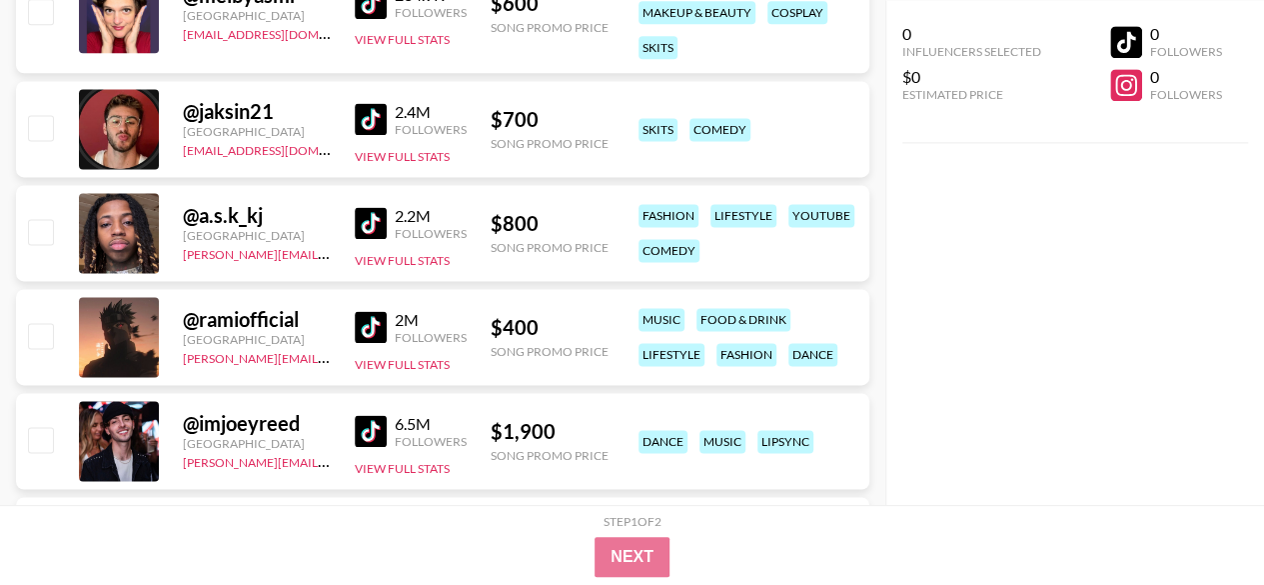
click at [250, 211] on div "@ a.s.k_kj" at bounding box center [257, 215] width 148 height 25
click at [1015, 284] on div "0 Influencers Selected $0 Estimated Price 0 Followers 0 Followers" at bounding box center [1075, 252] width 380 height 505
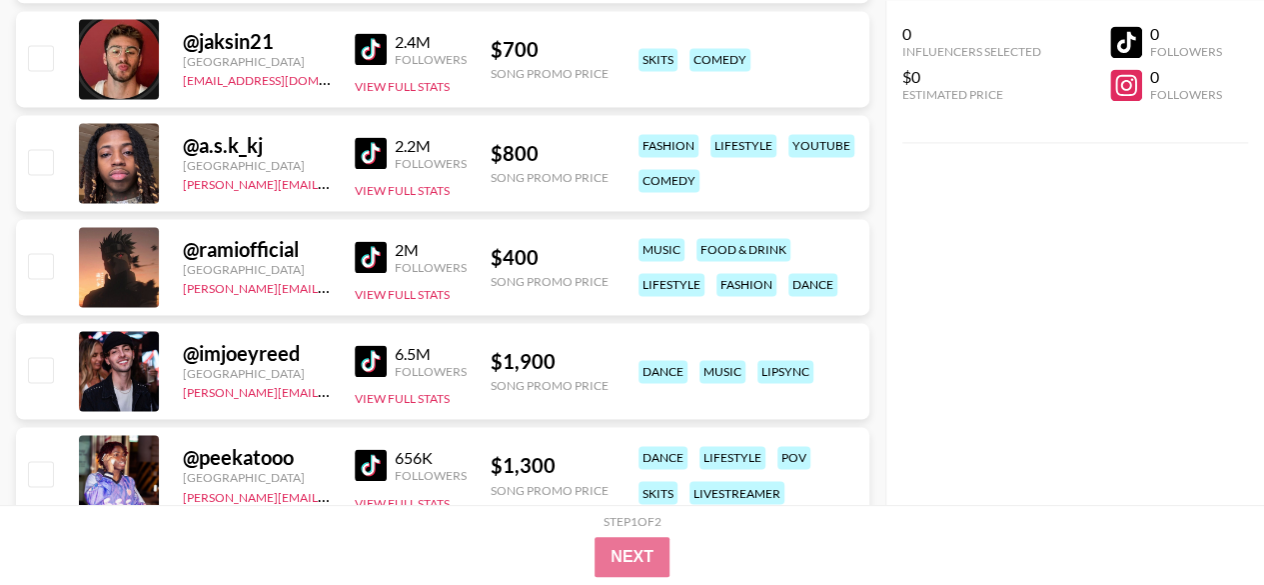
scroll to position [31773, 0]
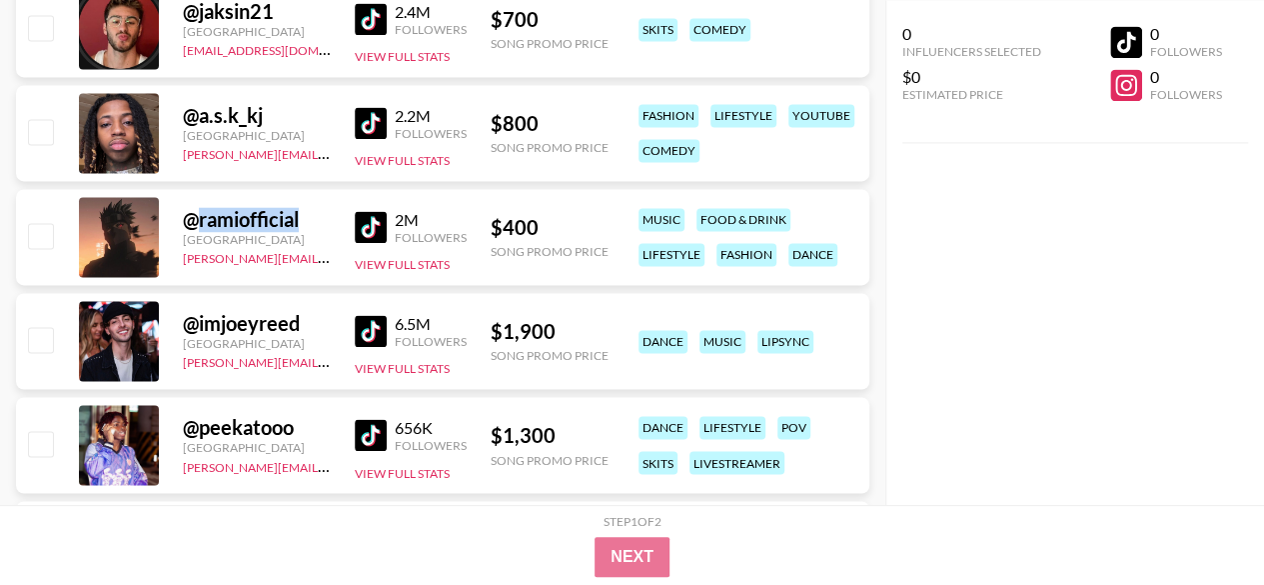
drag, startPoint x: 200, startPoint y: 219, endPoint x: 357, endPoint y: 226, distance: 157.1
click at [357, 226] on div "@ ramiofficial [GEOGRAPHIC_DATA] [PERSON_NAME][EMAIL_ADDRESS][DOMAIN_NAME] 2M F…" at bounding box center [442, 237] width 853 height 96
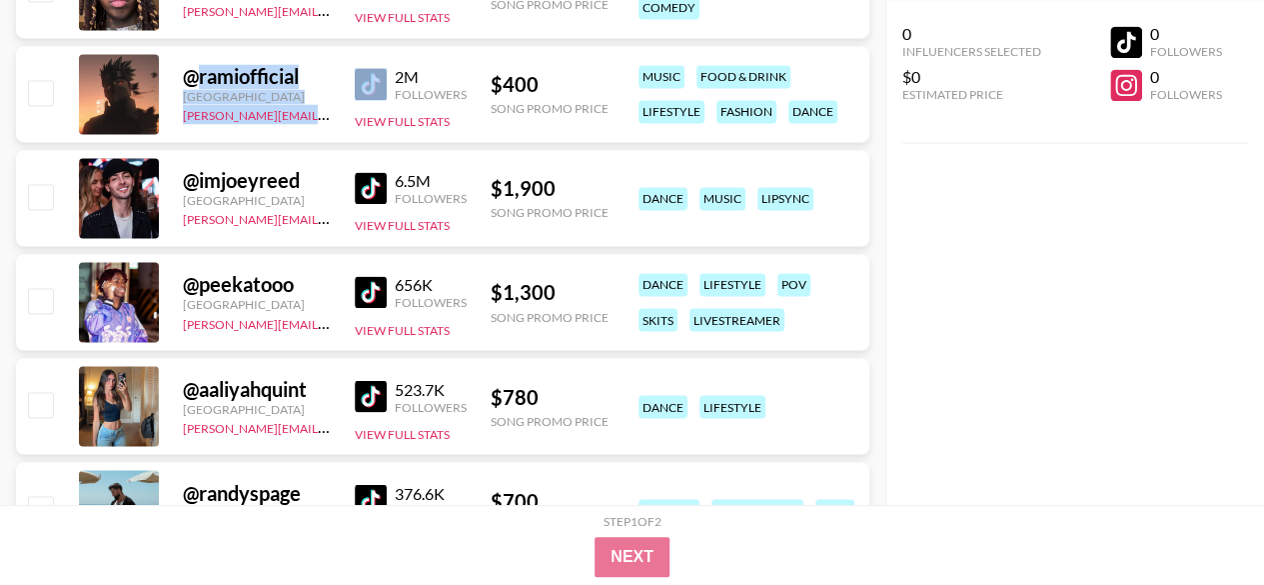
scroll to position [31873, 0]
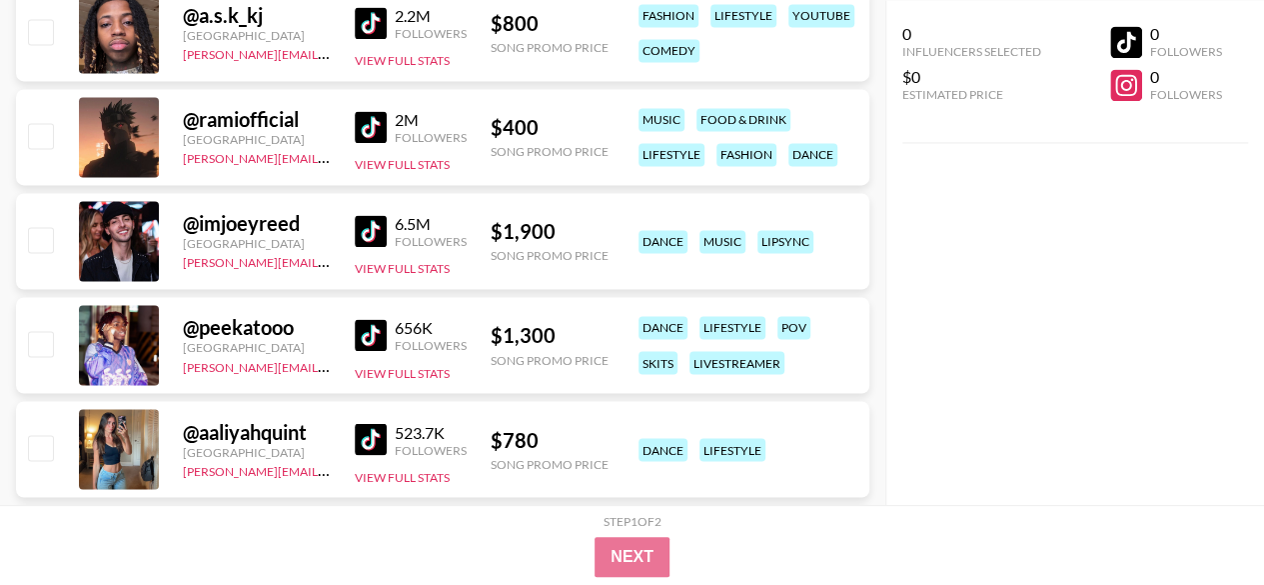
click at [940, 262] on div "0 Influencers Selected $0 Estimated Price 0 Followers 0 Followers" at bounding box center [1075, 252] width 380 height 505
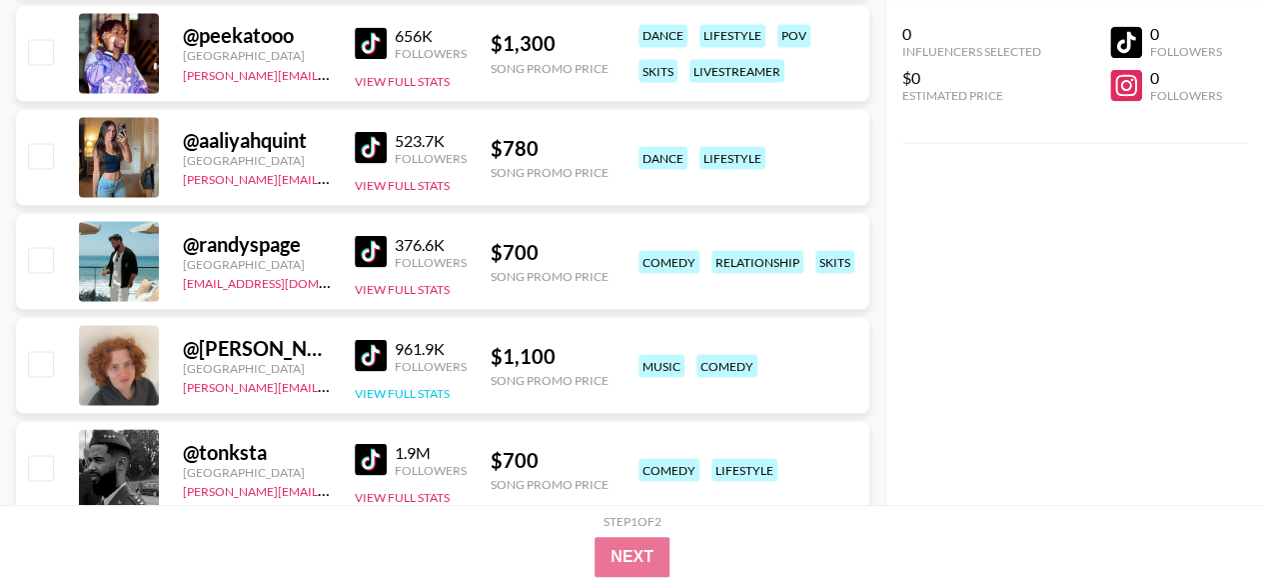
scroll to position [32172, 0]
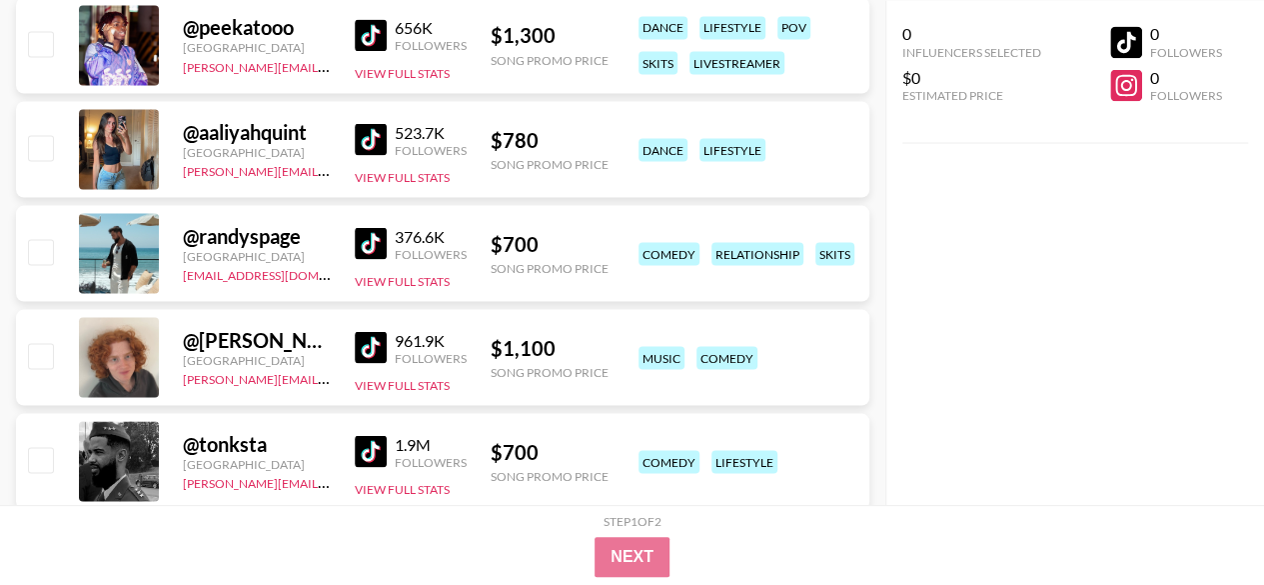
click at [304, 233] on div "@ randyspage" at bounding box center [257, 235] width 148 height 25
click at [294, 223] on div "@ randyspage" at bounding box center [257, 235] width 148 height 25
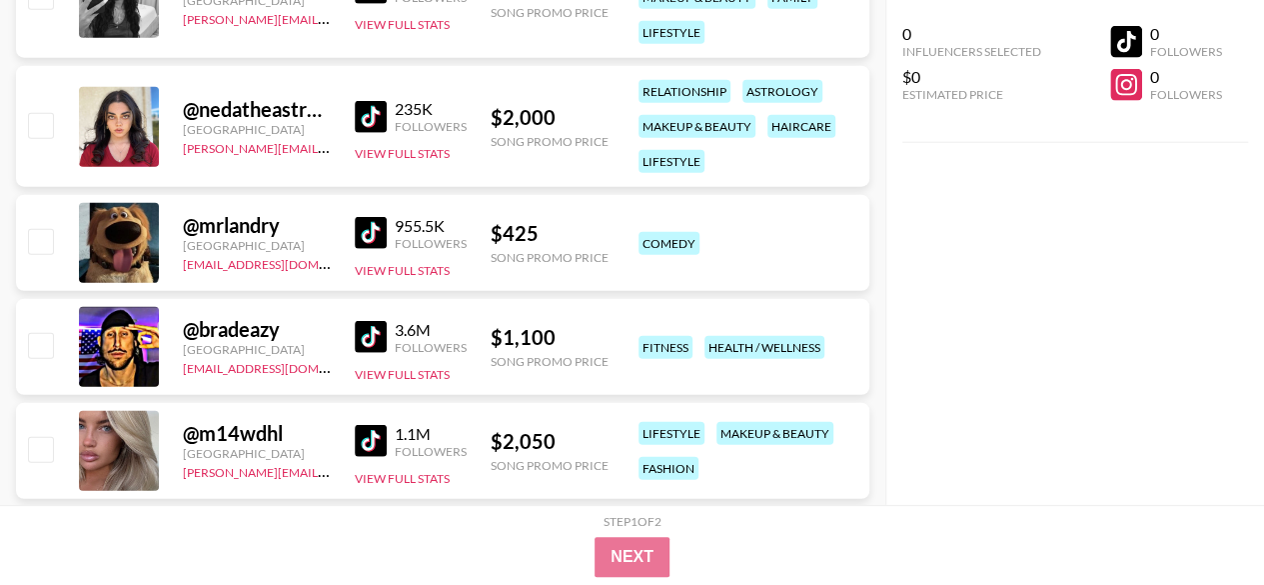
scroll to position [32572, 0]
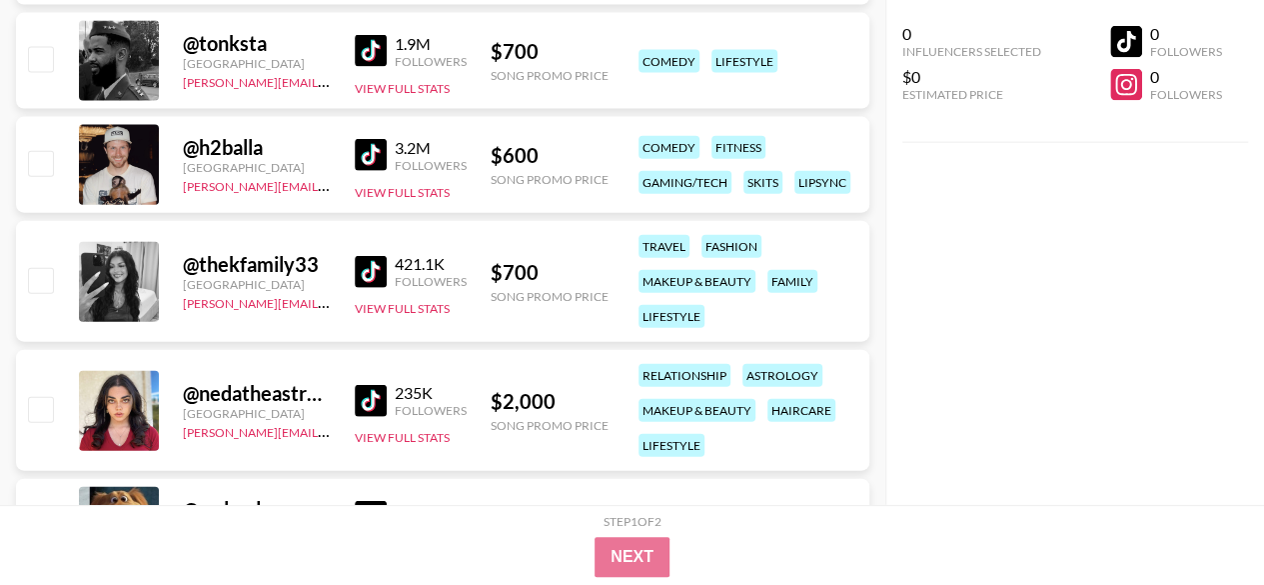
click at [258, 259] on div "@ thekfamily33" at bounding box center [257, 264] width 148 height 25
click at [257, 258] on div "@ thekfamily33" at bounding box center [257, 264] width 148 height 25
click at [256, 257] on div "@ thekfamily33" at bounding box center [257, 264] width 148 height 25
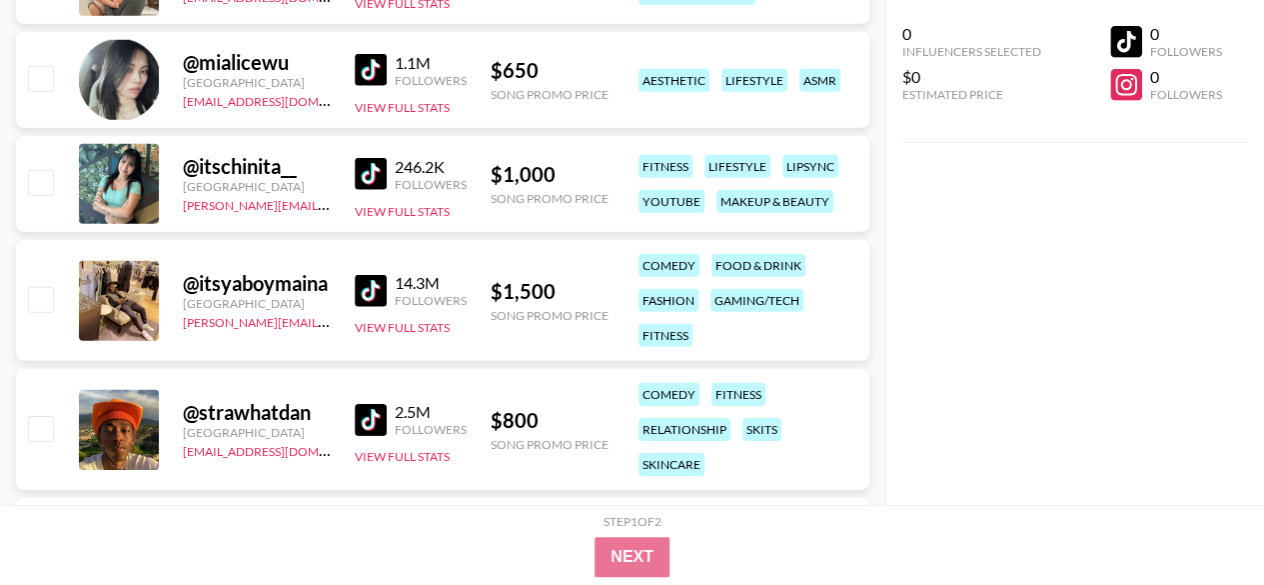
scroll to position [36869, 0]
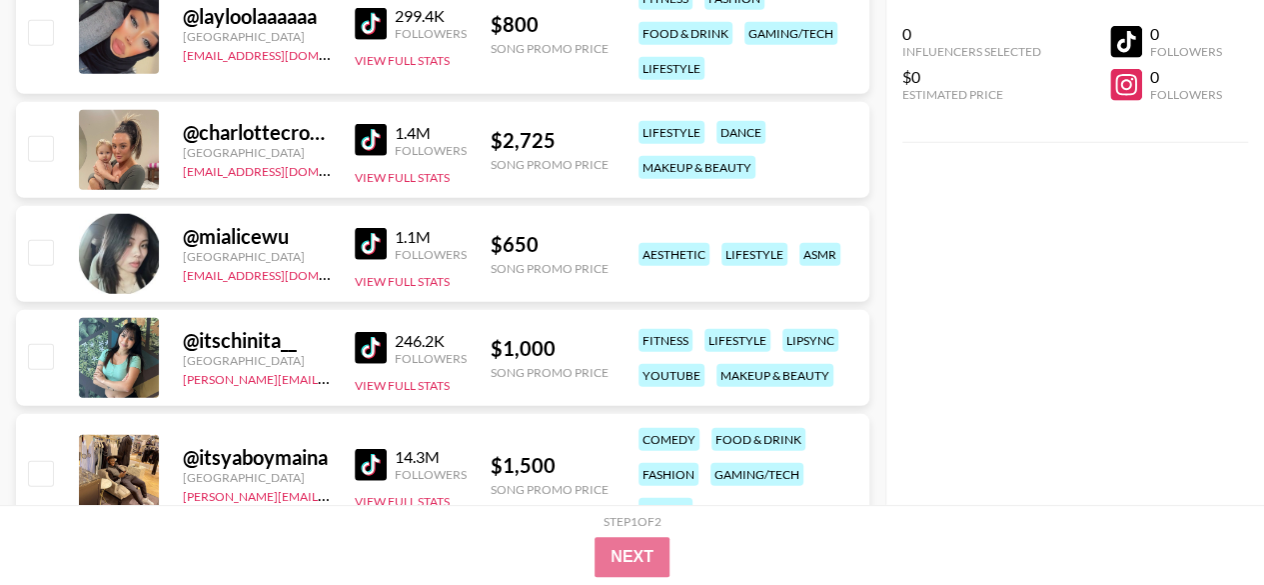
click at [544, 246] on div "$ 650" at bounding box center [550, 244] width 118 height 25
